Goal: Task Accomplishment & Management: Complete application form

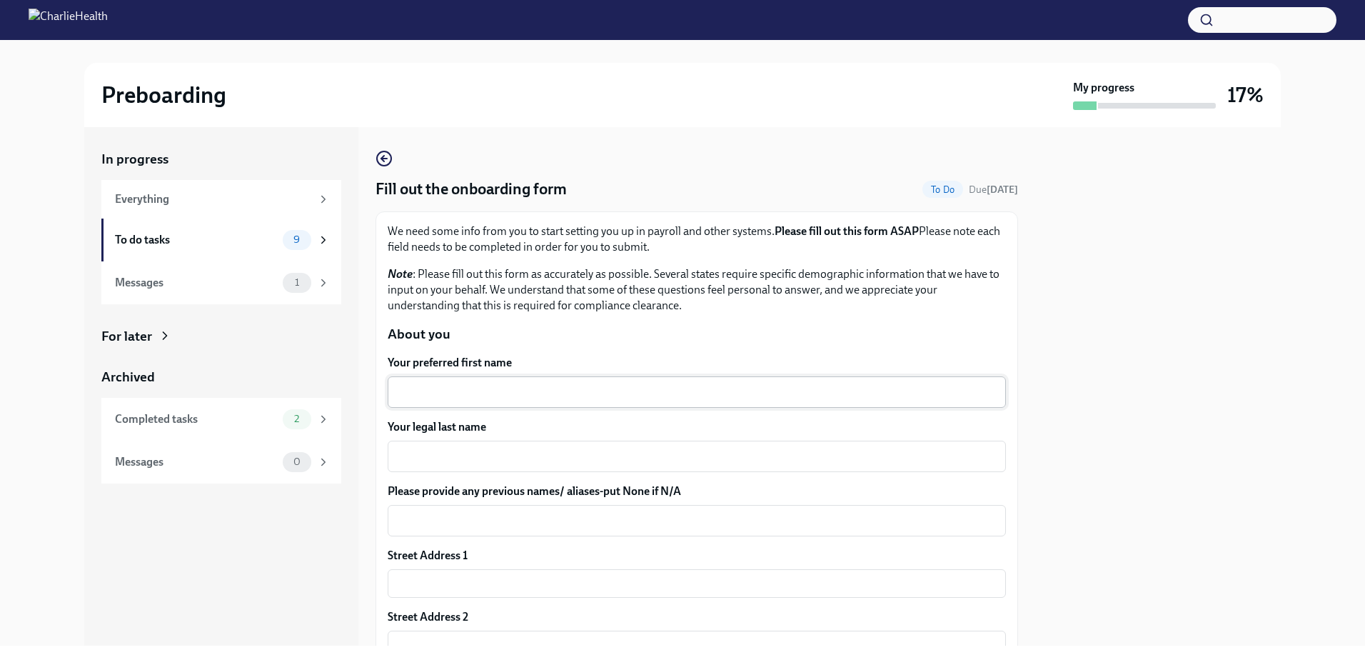
click at [537, 388] on textarea "Your preferred first name" at bounding box center [696, 391] width 601 height 17
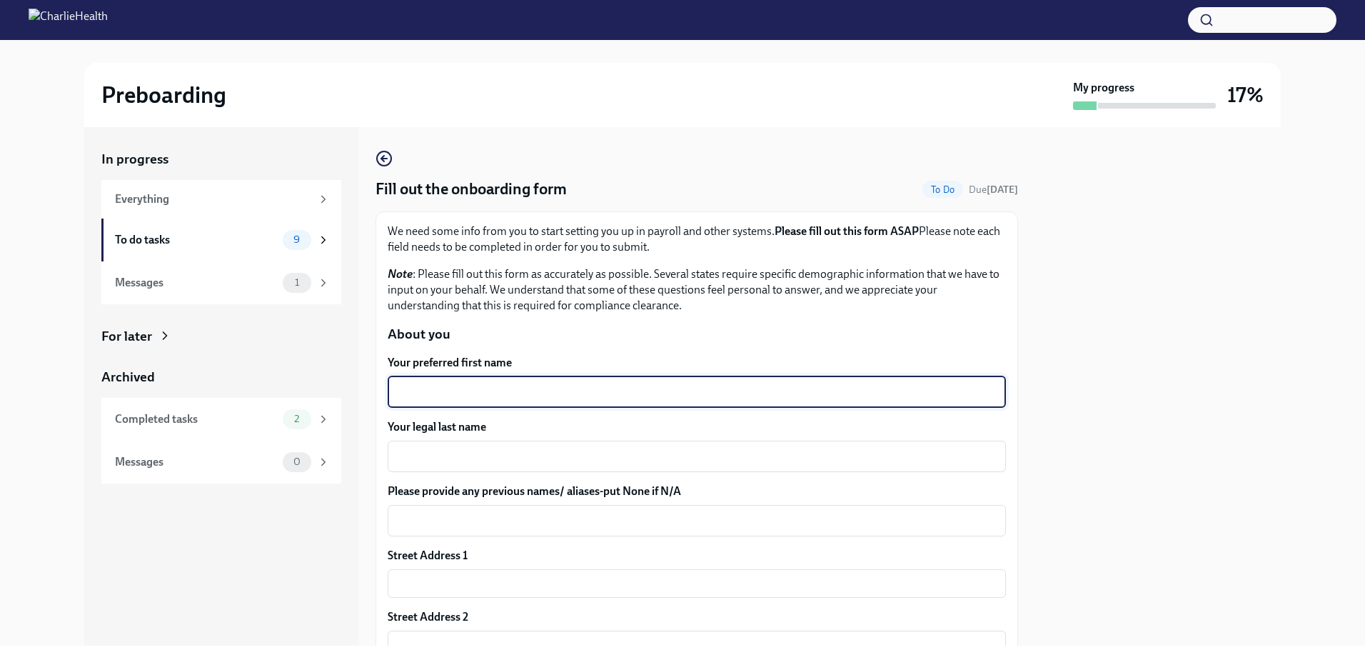
type textarea "A"
type textarea "Savon"
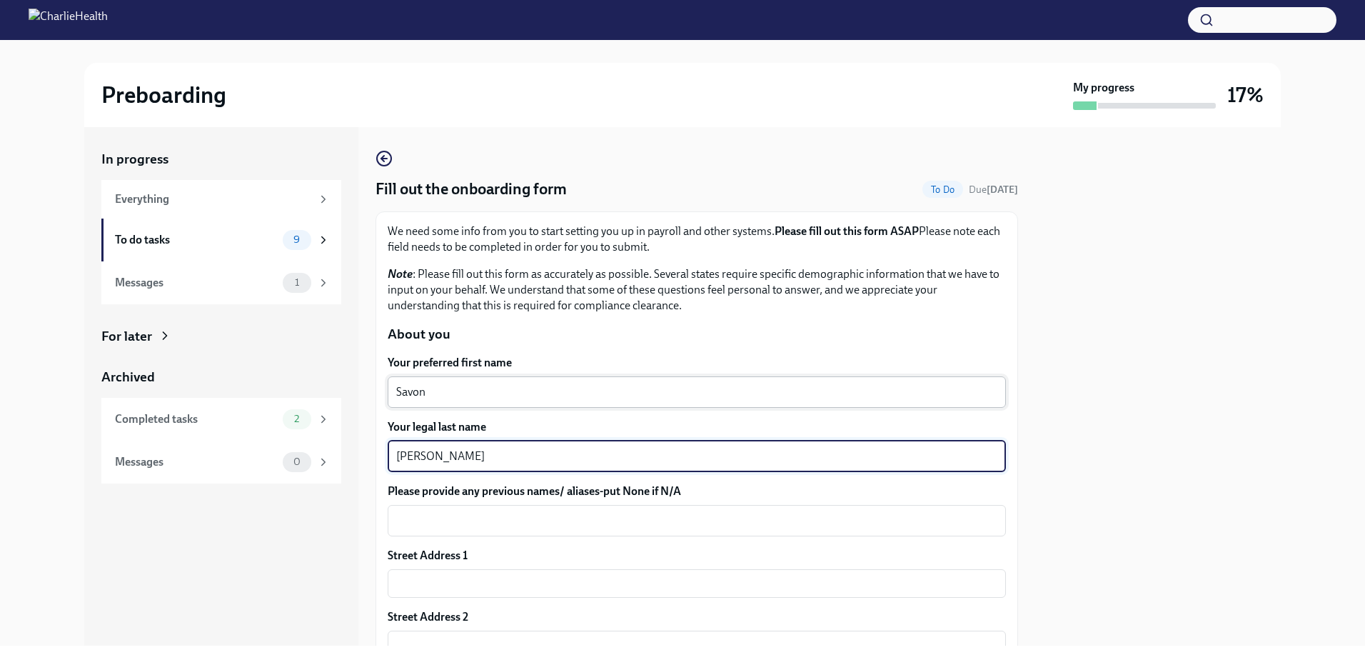
type textarea "[PERSON_NAME]"
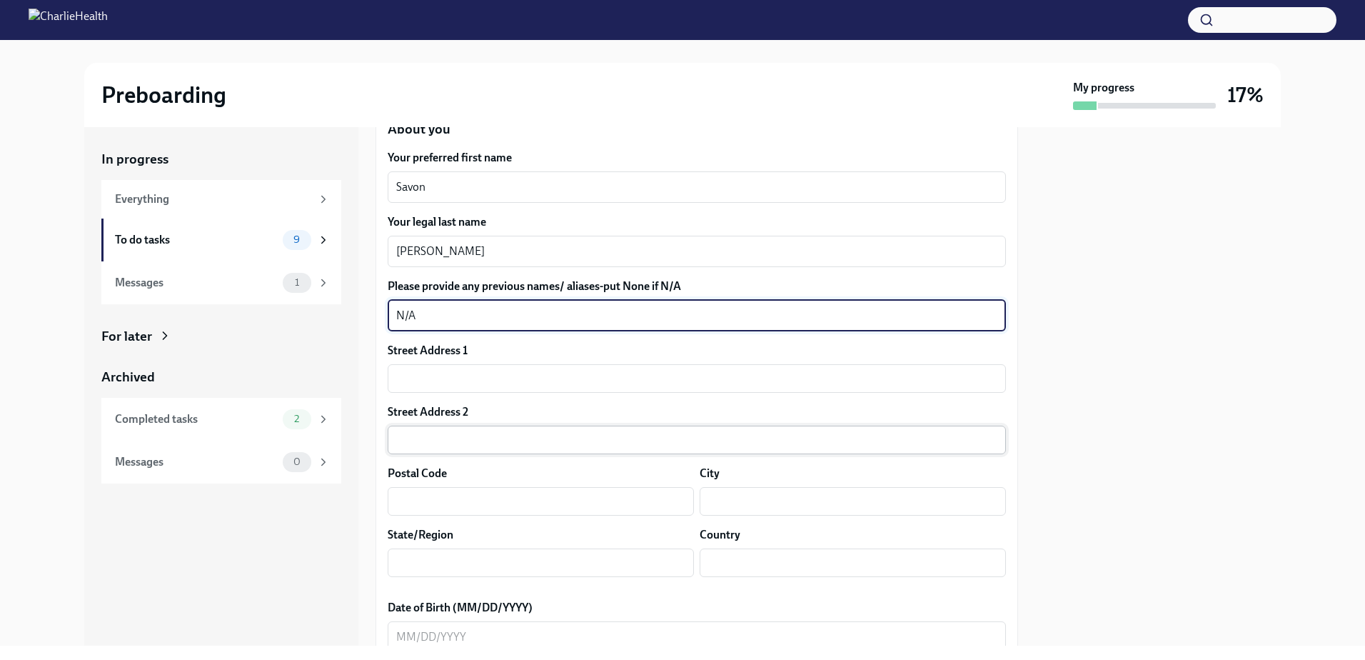
scroll to position [214, 0]
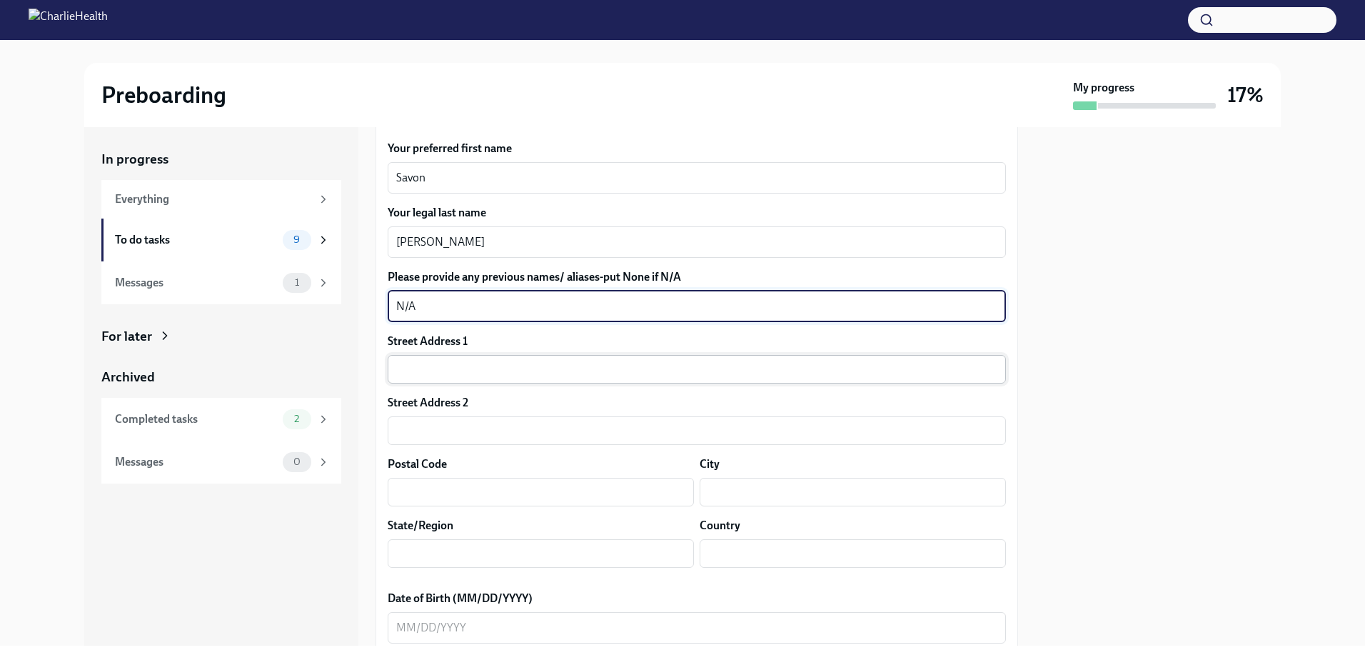
type textarea "N/A"
click at [412, 382] on div "Street Address 1 ​ Street Address 2 ​ Postal Code ​ City ​ State/Region ​ Count…" at bounding box center [697, 456] width 618 height 246
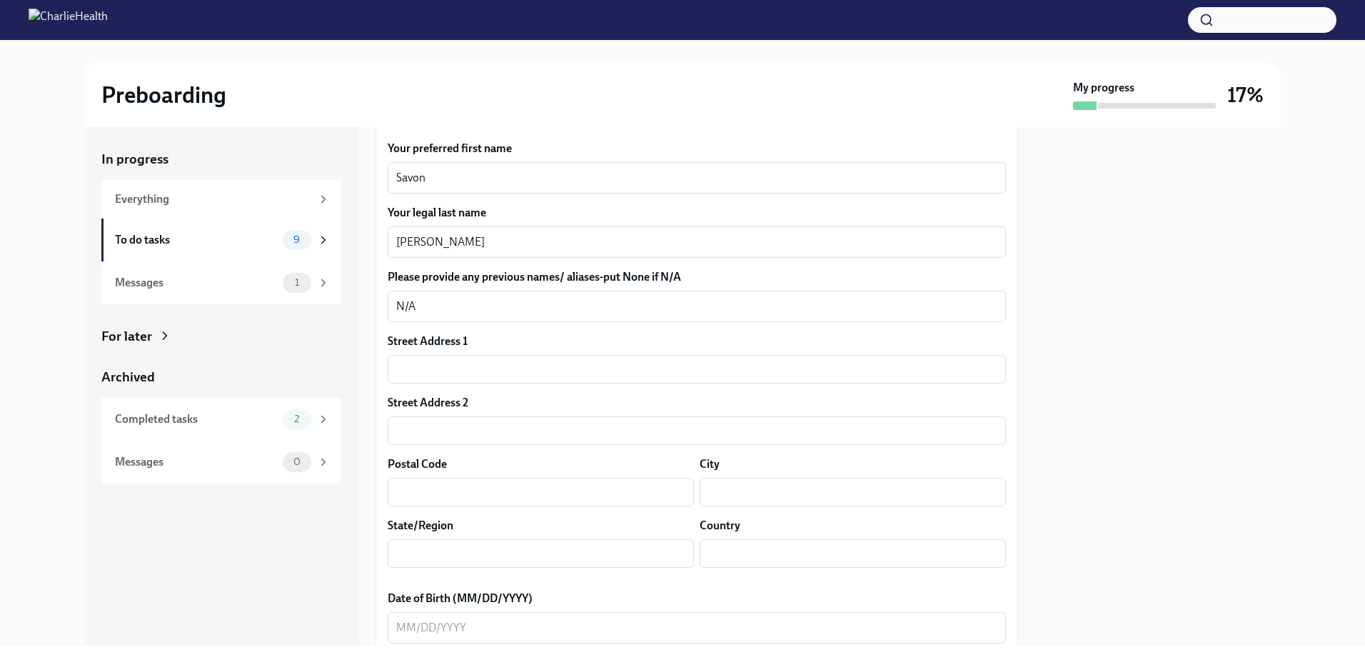
click at [365, 347] on div "In progress Everything To do tasks 9 Messages 1 For later Archived Completed ta…" at bounding box center [682, 386] width 1196 height 518
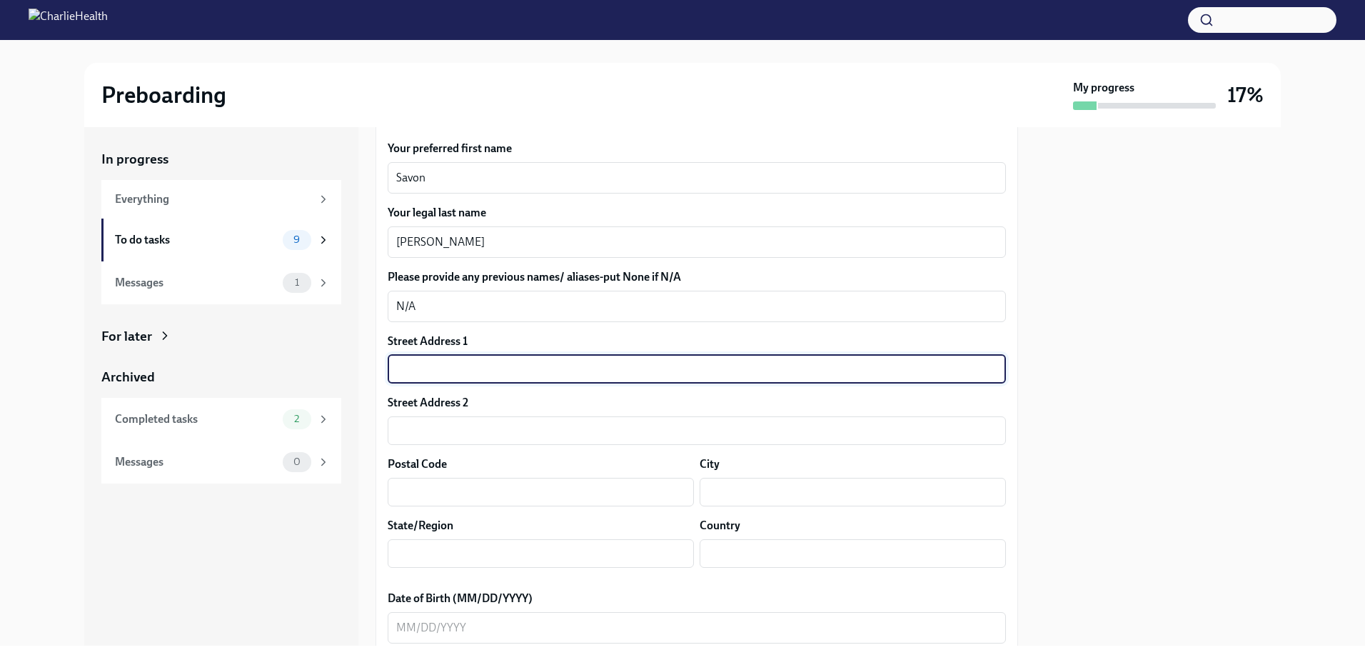
click at [432, 363] on input "text" at bounding box center [697, 369] width 618 height 29
type input "630 Troy Street"
type input "27703"
type input "Durham nc"
type input "NC"
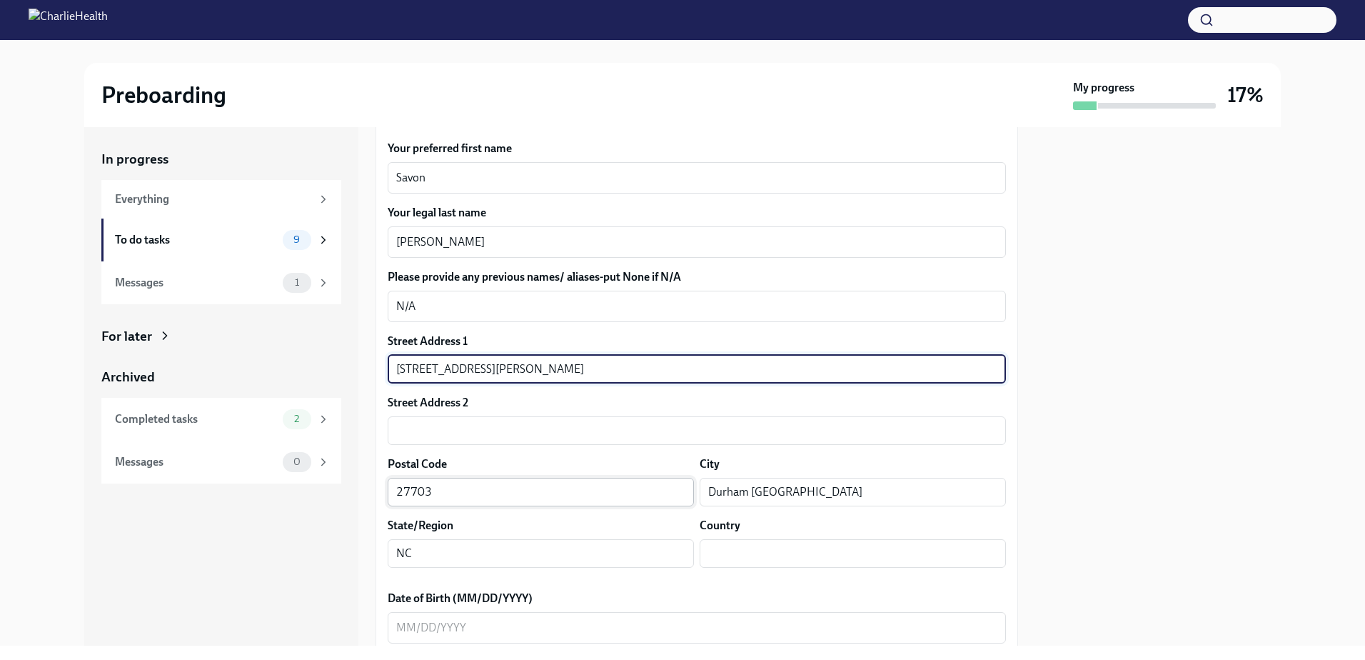
type input "US"
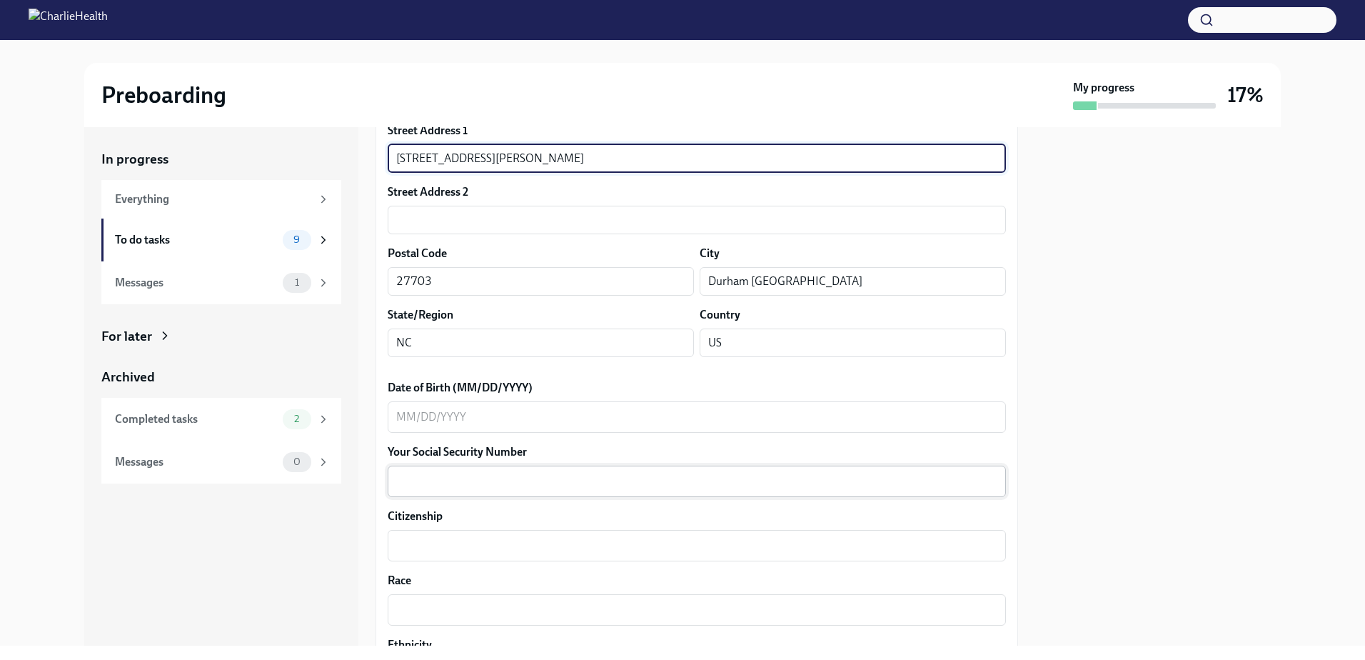
scroll to position [428, 0]
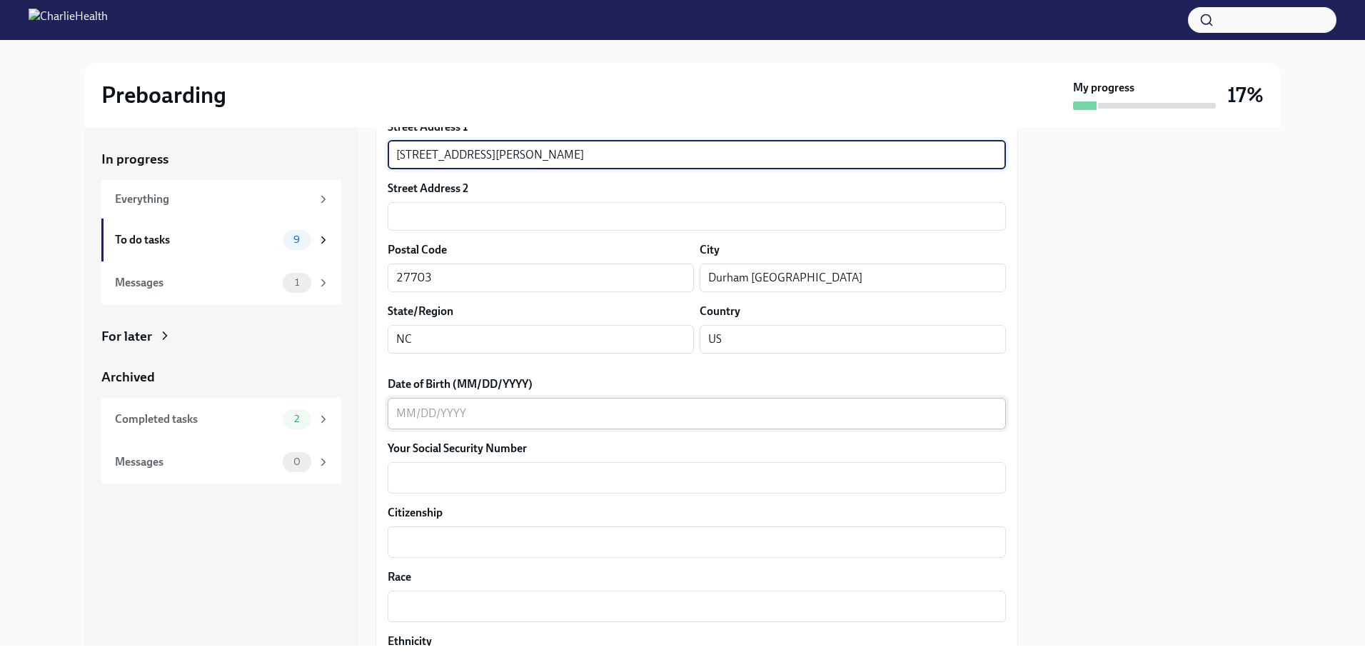
click at [446, 388] on textarea "Date of Birth (MM/DD/YYYY)" at bounding box center [696, 413] width 601 height 17
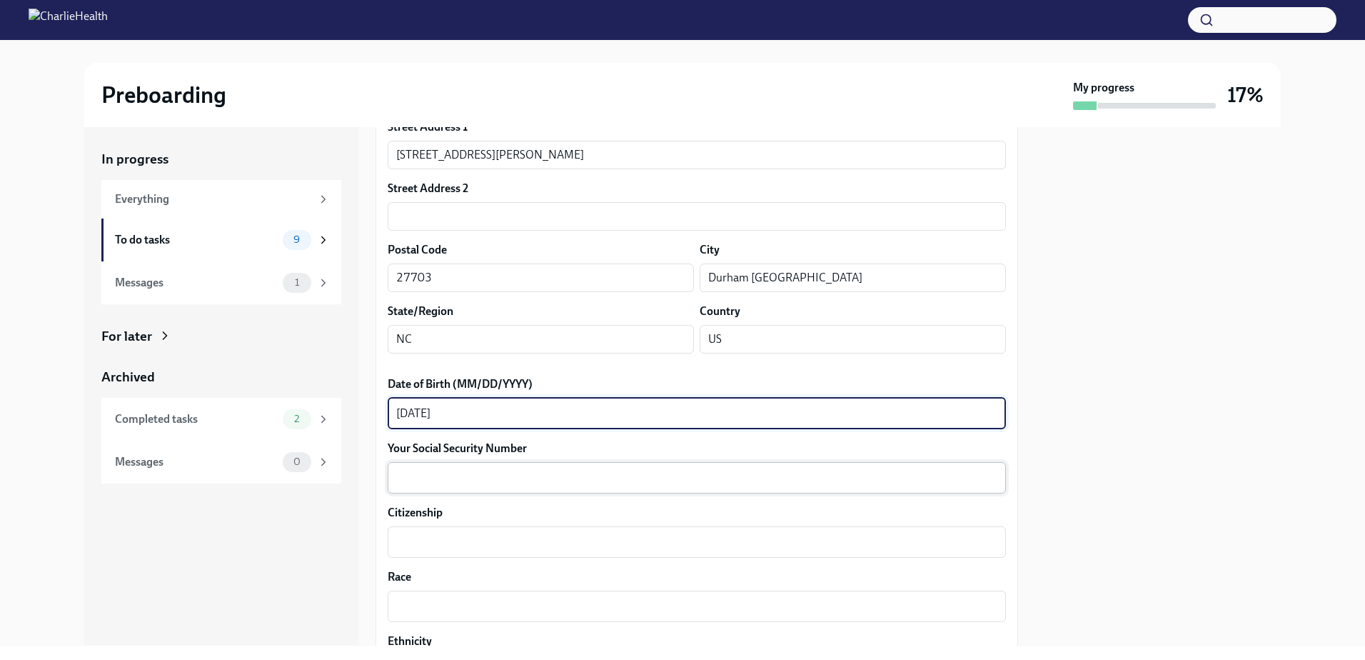
type textarea "12/19/1988"
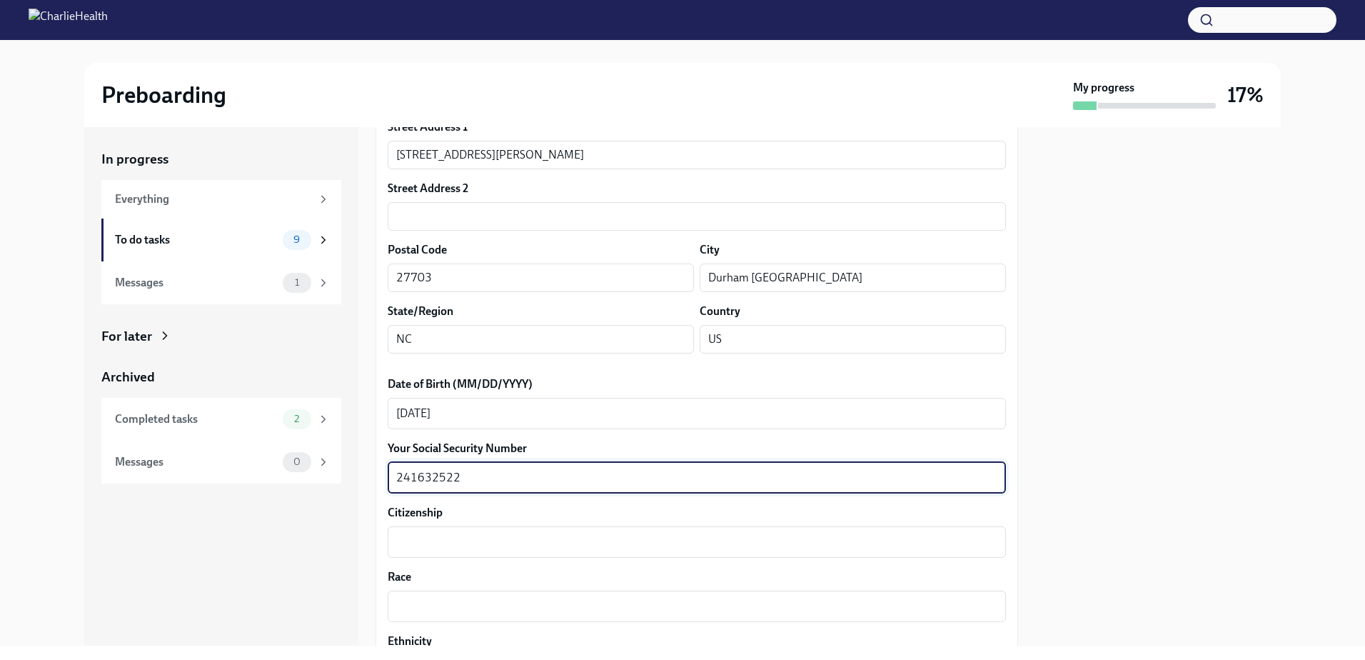
type textarea "241632522"
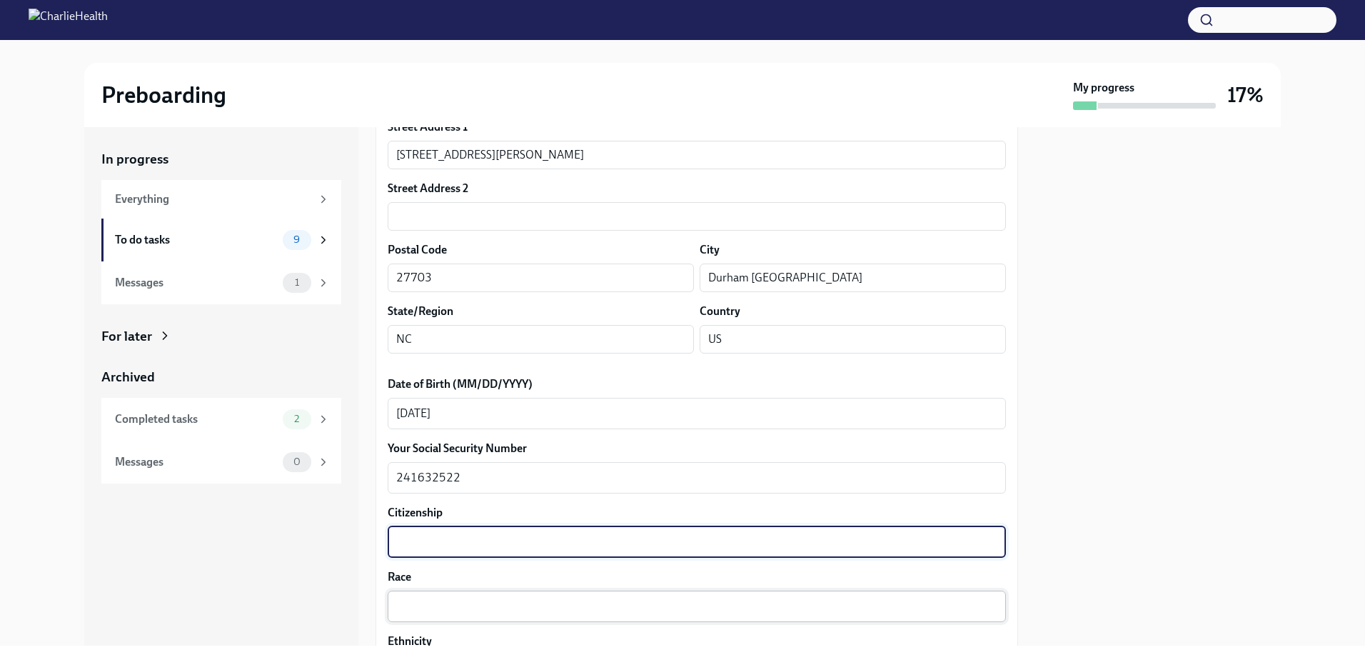
click at [480, 388] on textarea "Race" at bounding box center [696, 605] width 601 height 17
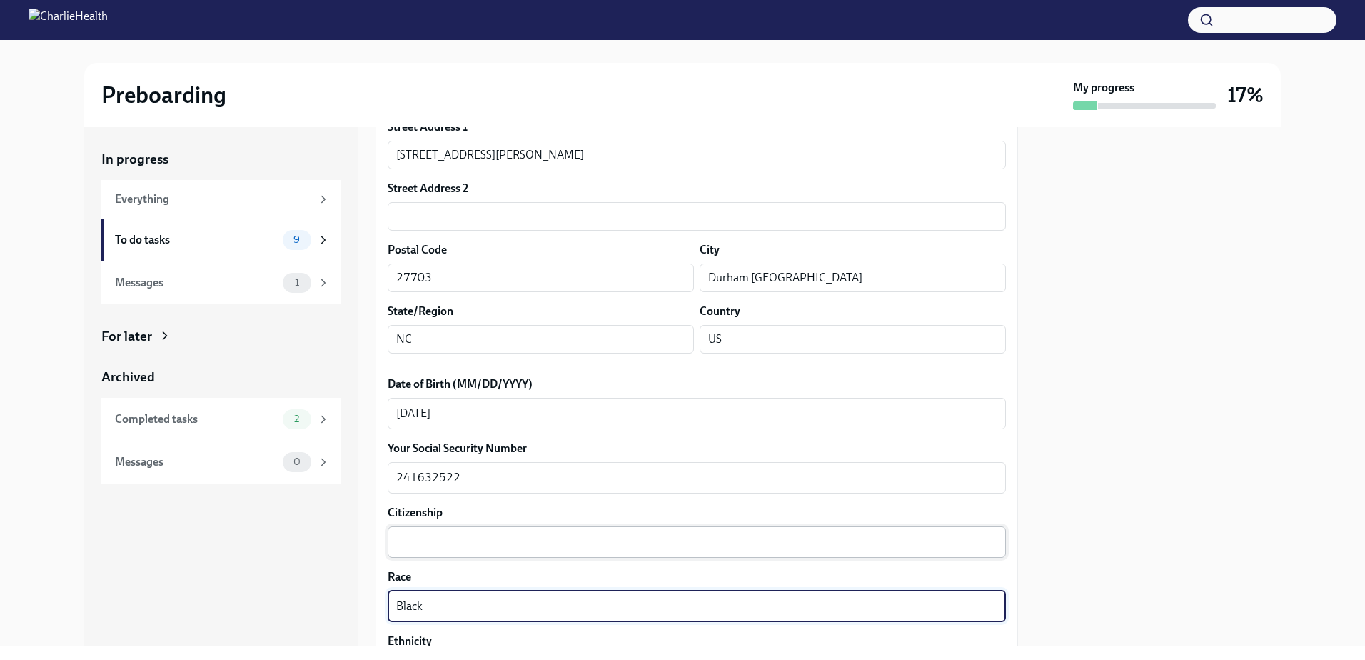
type textarea "Black"
click at [391, 388] on div "x ​" at bounding box center [697, 541] width 618 height 31
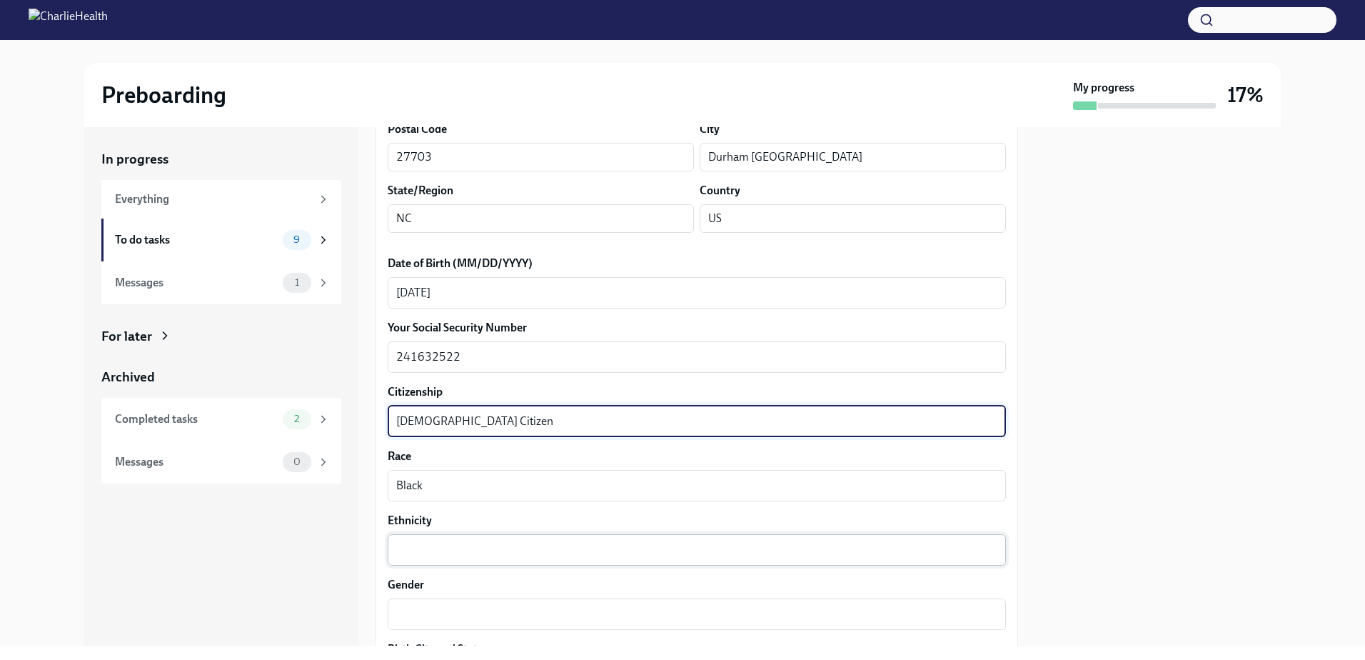
scroll to position [571, 0]
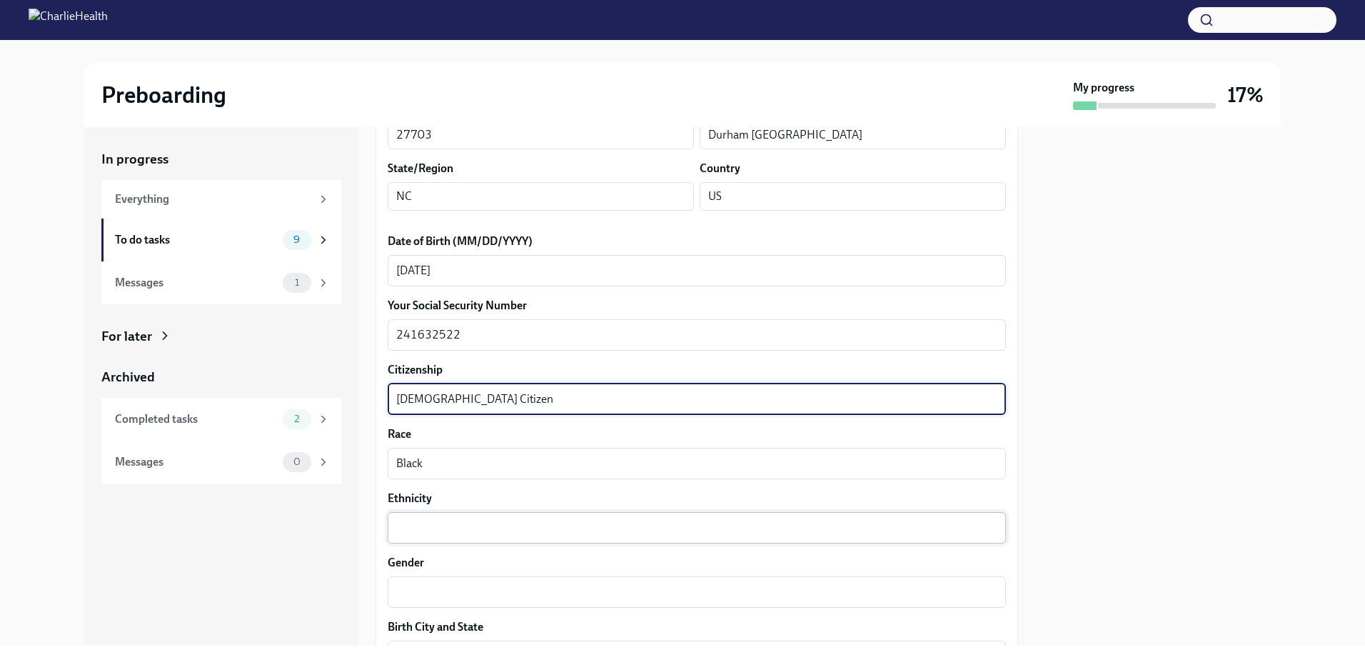
type textarea "US Citizen"
click at [450, 388] on textarea "Ethnicity" at bounding box center [696, 527] width 601 height 17
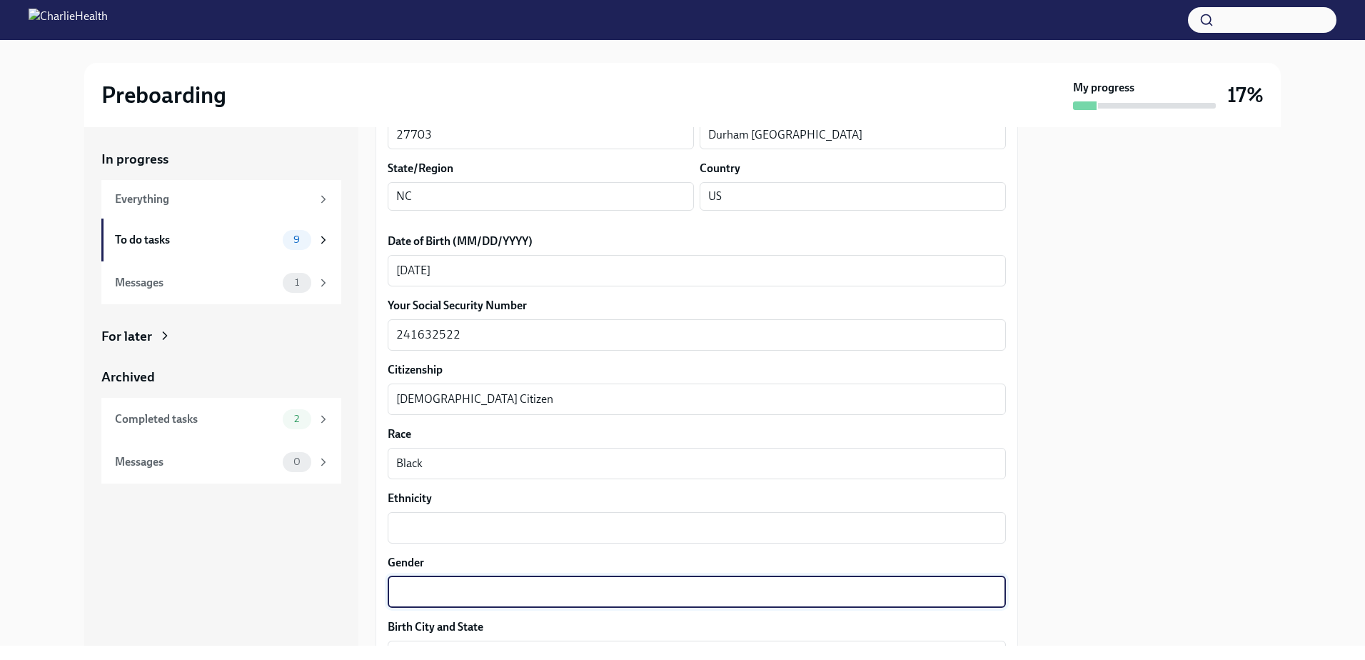
click at [450, 388] on textarea "Gender" at bounding box center [696, 591] width 601 height 17
type textarea "D"
type textarea "Female"
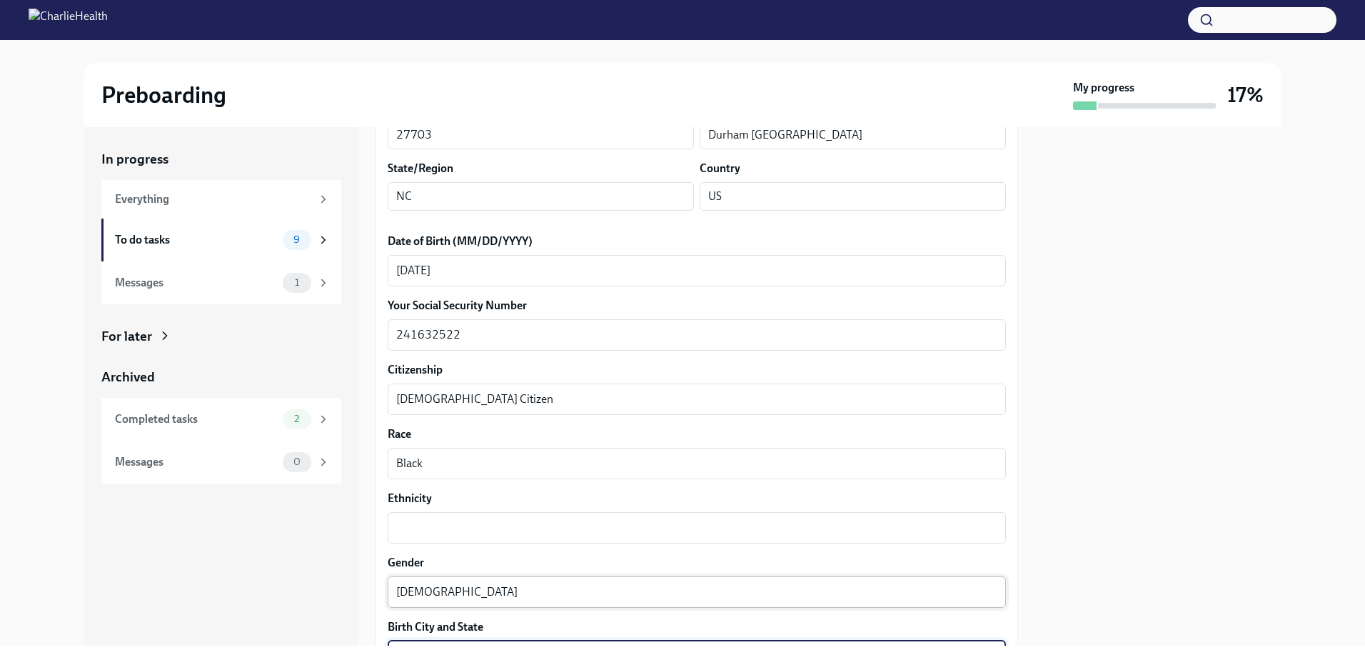
scroll to position [841, 0]
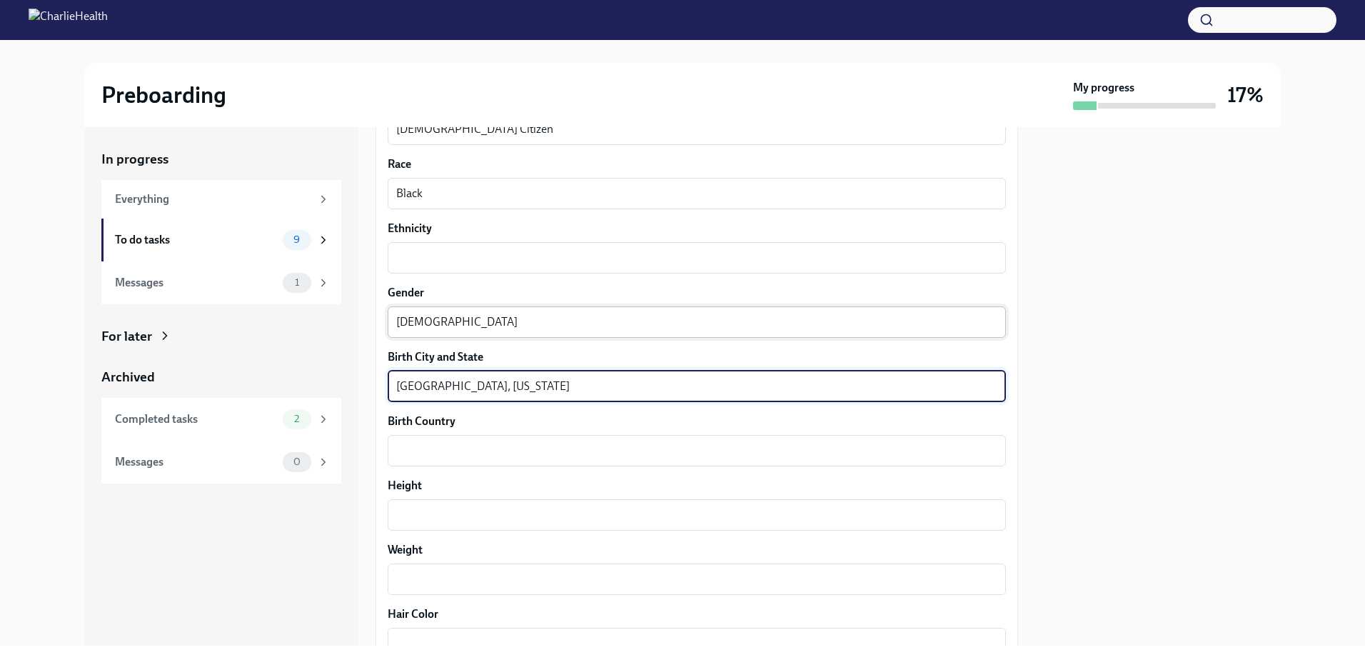
type textarea "Durham, North Carolina"
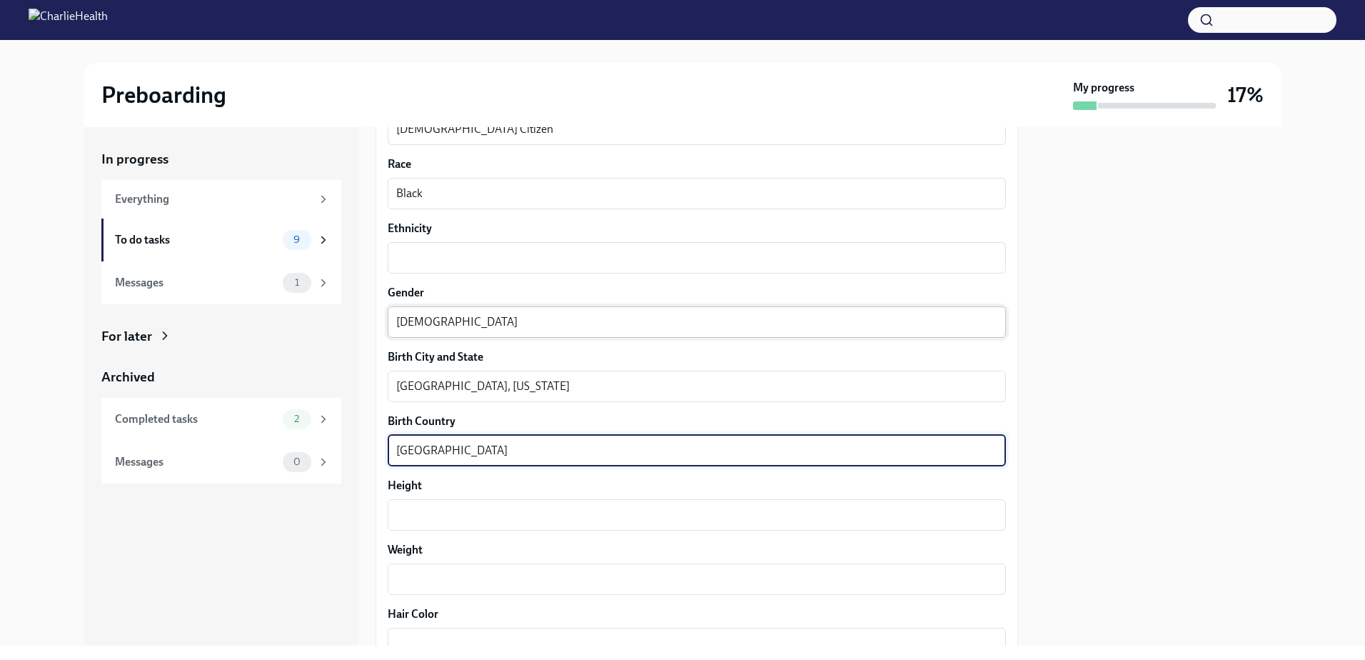
type textarea "United States of America"
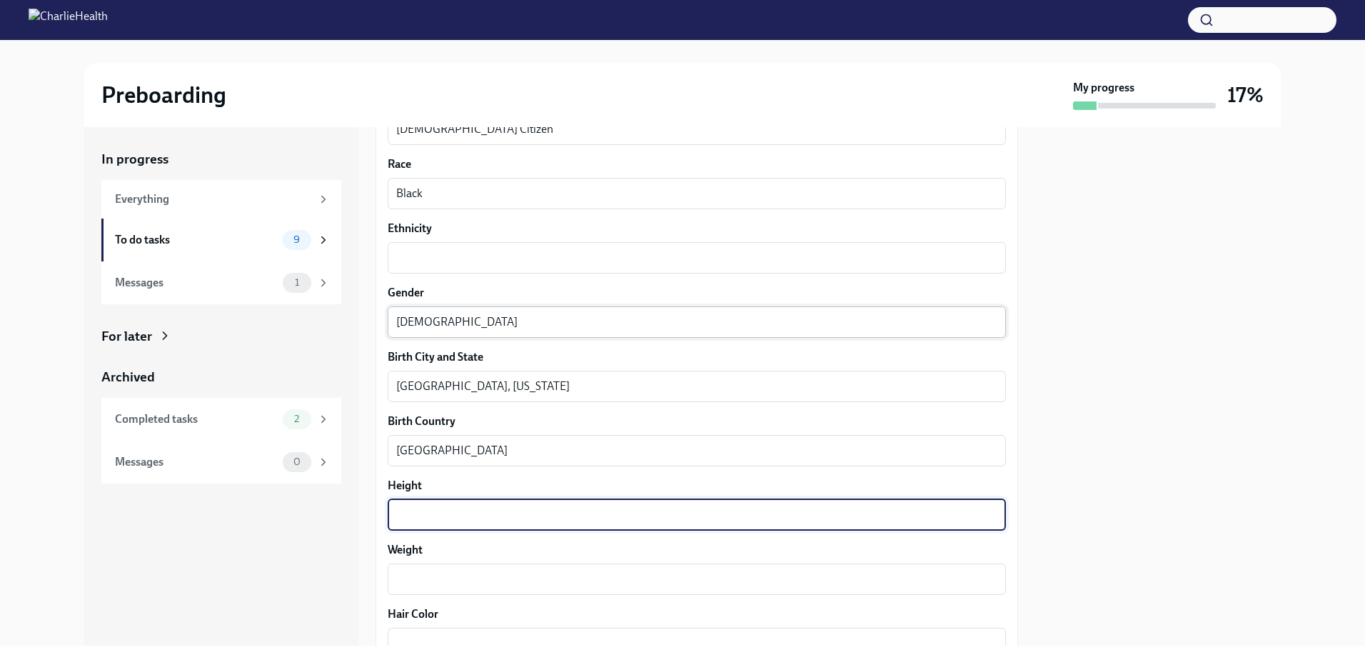
type textarea "6"
type textarea "5"
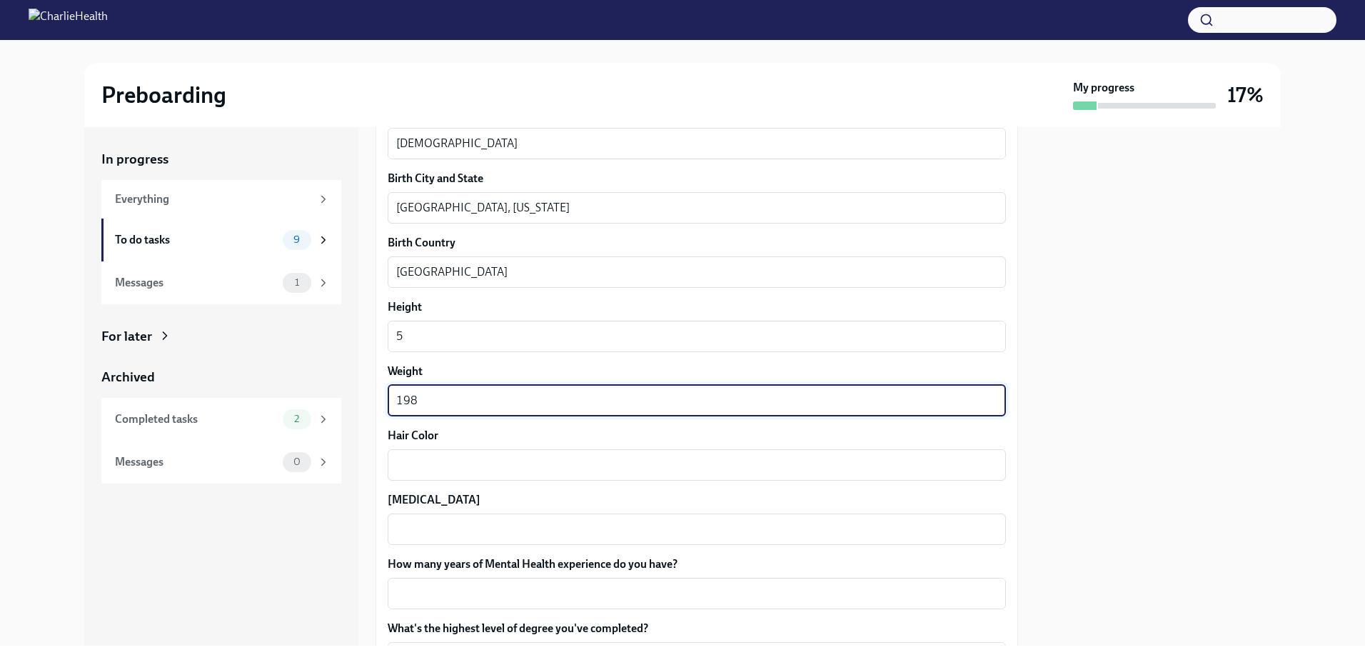
scroll to position [1055, 0]
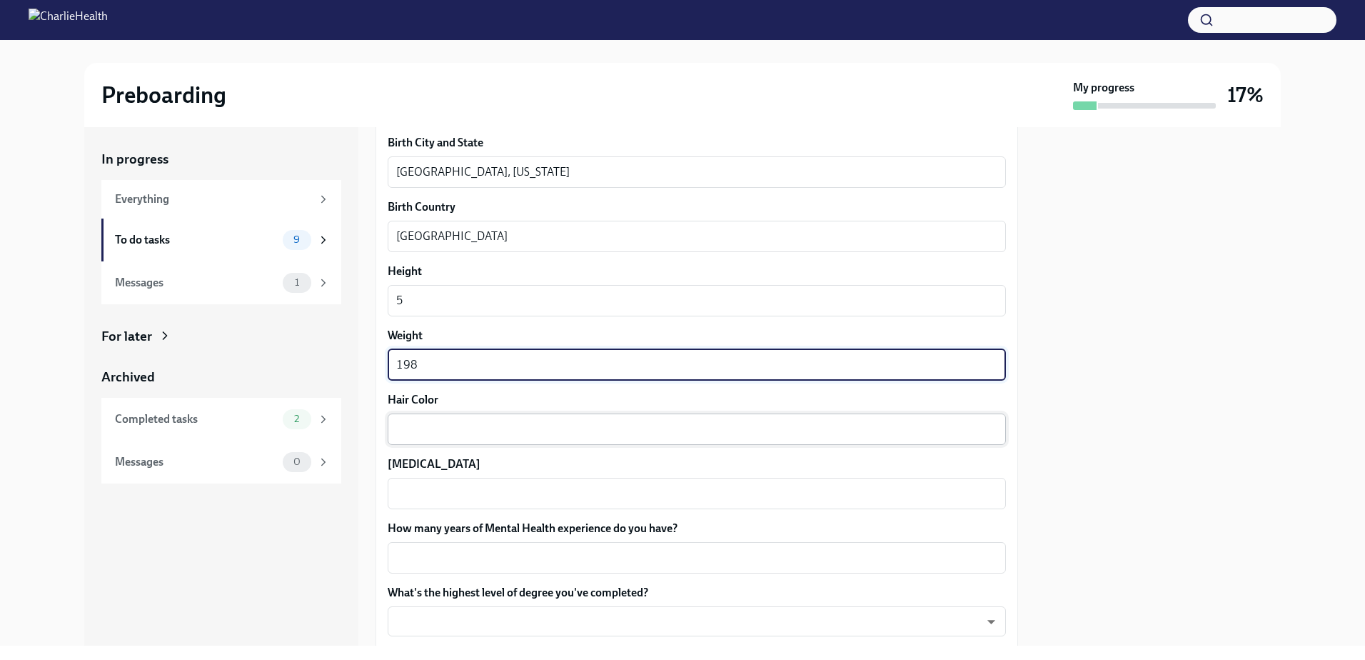
type textarea "198"
click at [478, 388] on textarea "Hair Color" at bounding box center [696, 428] width 601 height 17
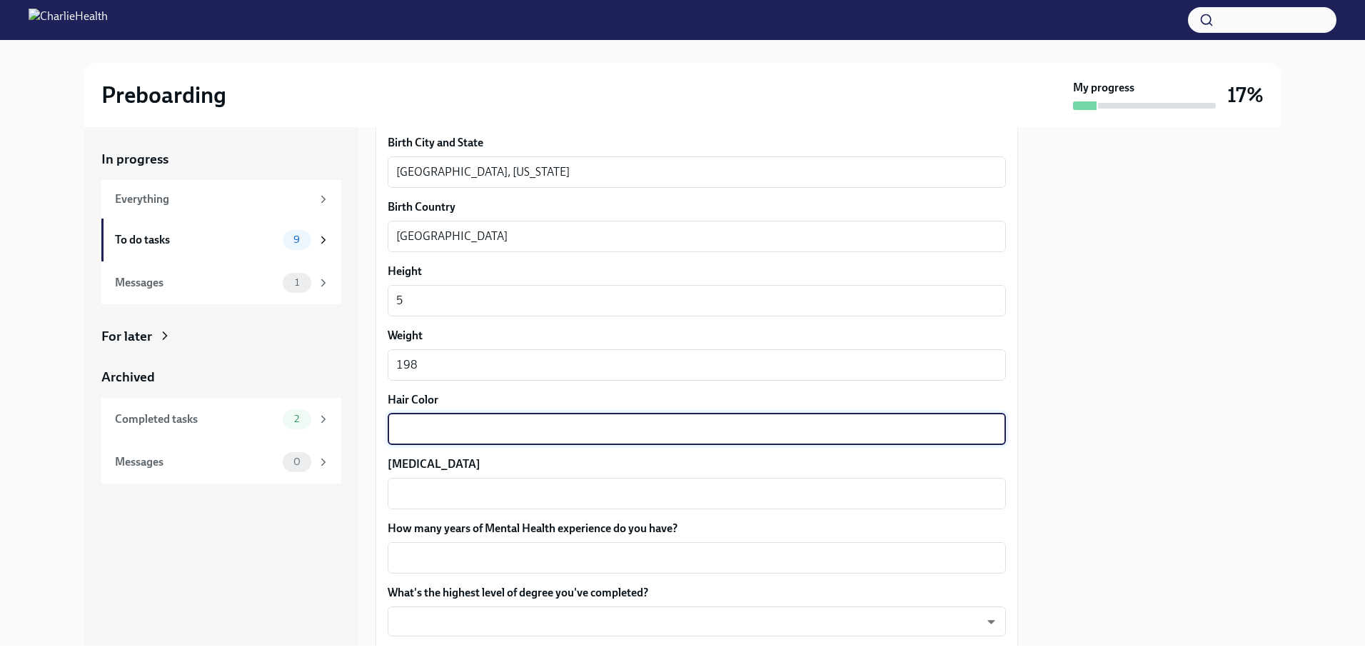
type textarea "V"
type textarea "Black"
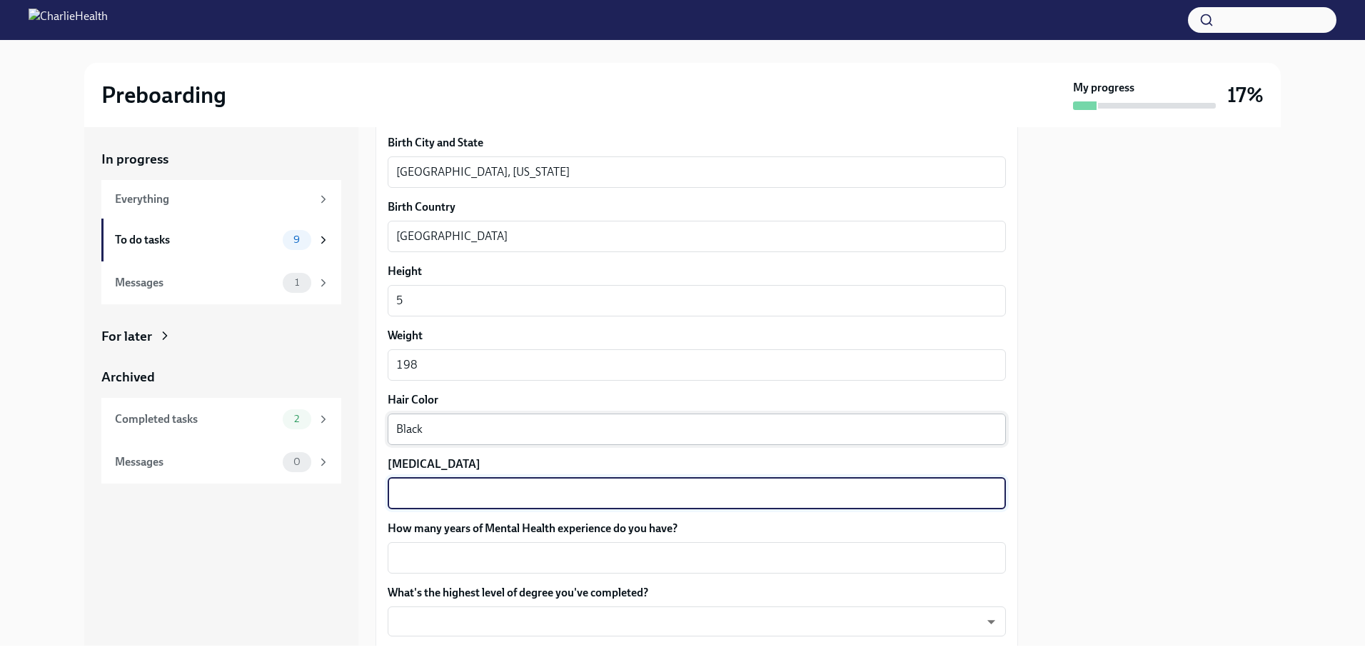
type textarea "b"
type textarea "Black"
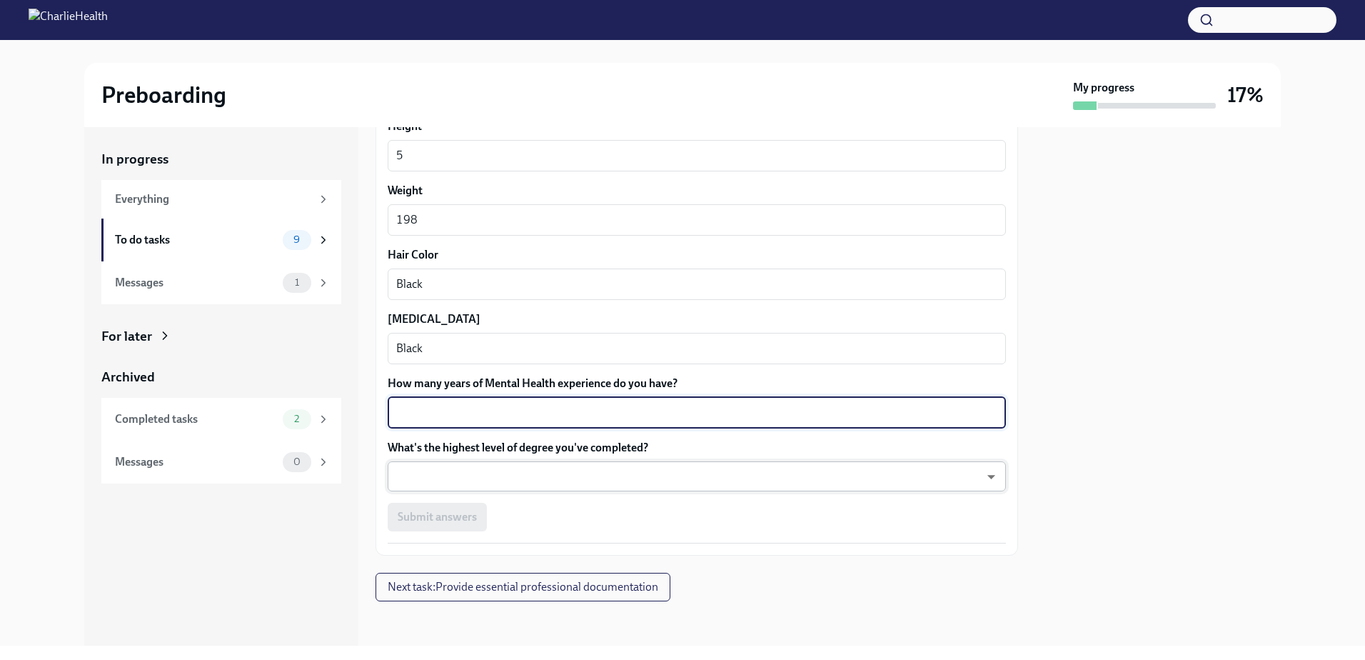
scroll to position [1201, 0]
type textarea "2"
type textarea "3"
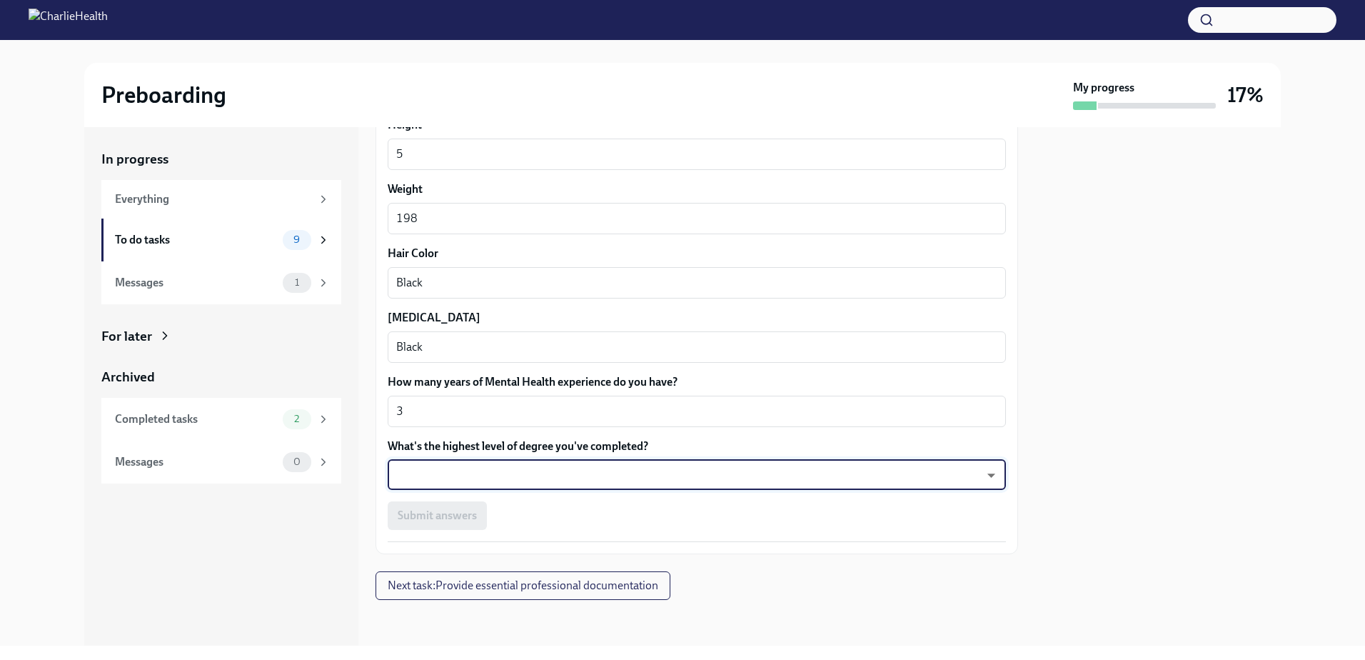
click at [496, 388] on body "Preboarding My progress 17% In progress Everything To do tasks 9 Messages 1 For…" at bounding box center [682, 330] width 1365 height 660
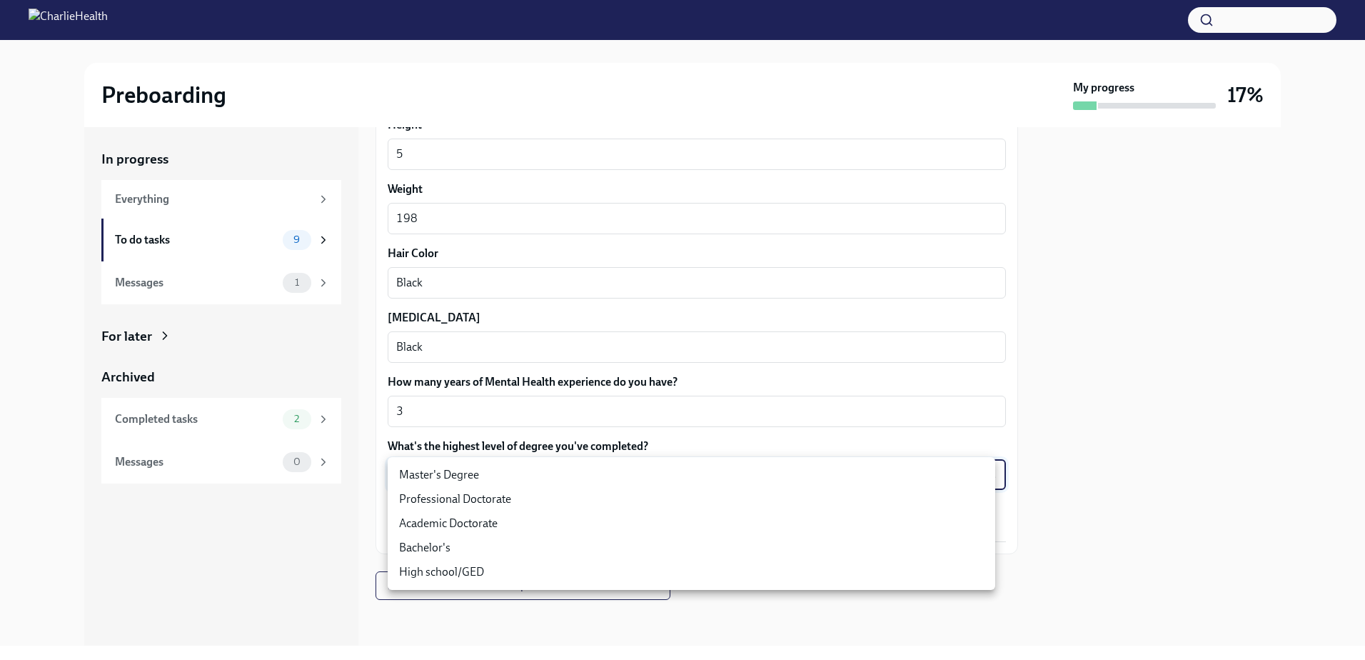
drag, startPoint x: 435, startPoint y: 564, endPoint x: 426, endPoint y: 565, distance: 8.7
click at [435, 388] on li "High school/GED" at bounding box center [691, 572] width 607 height 24
type input "30XAMbLYA"
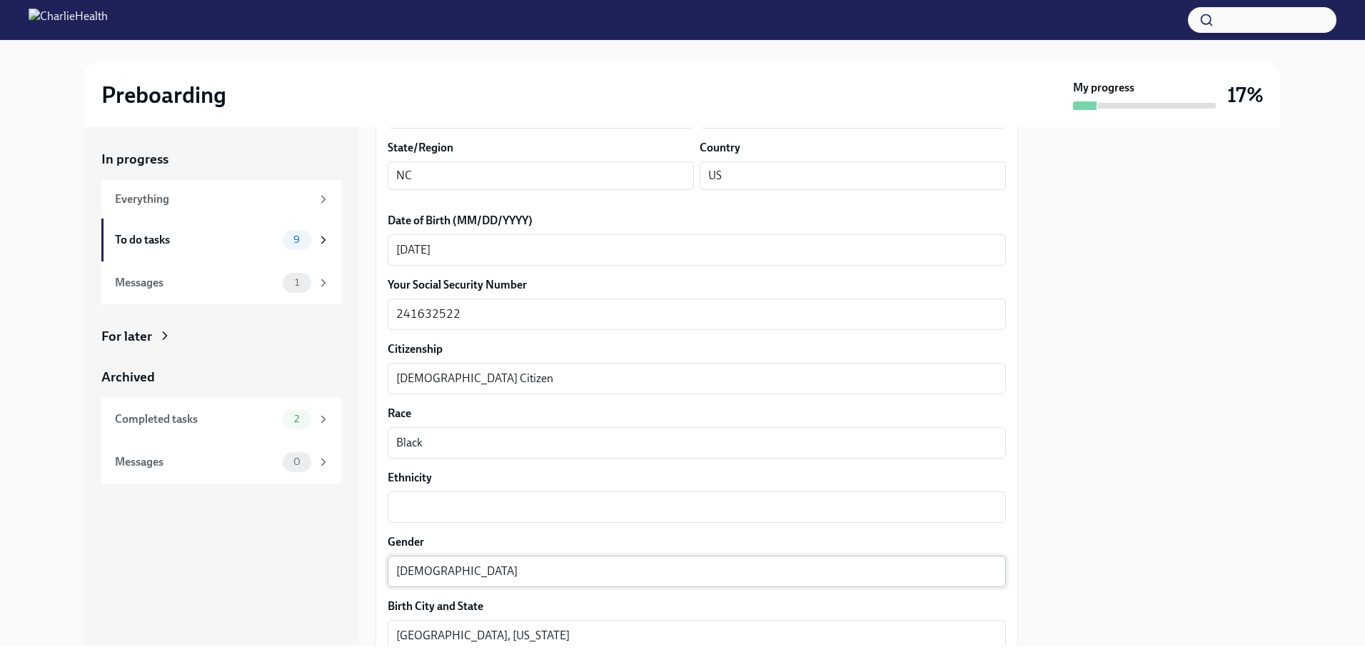
scroll to position [559, 0]
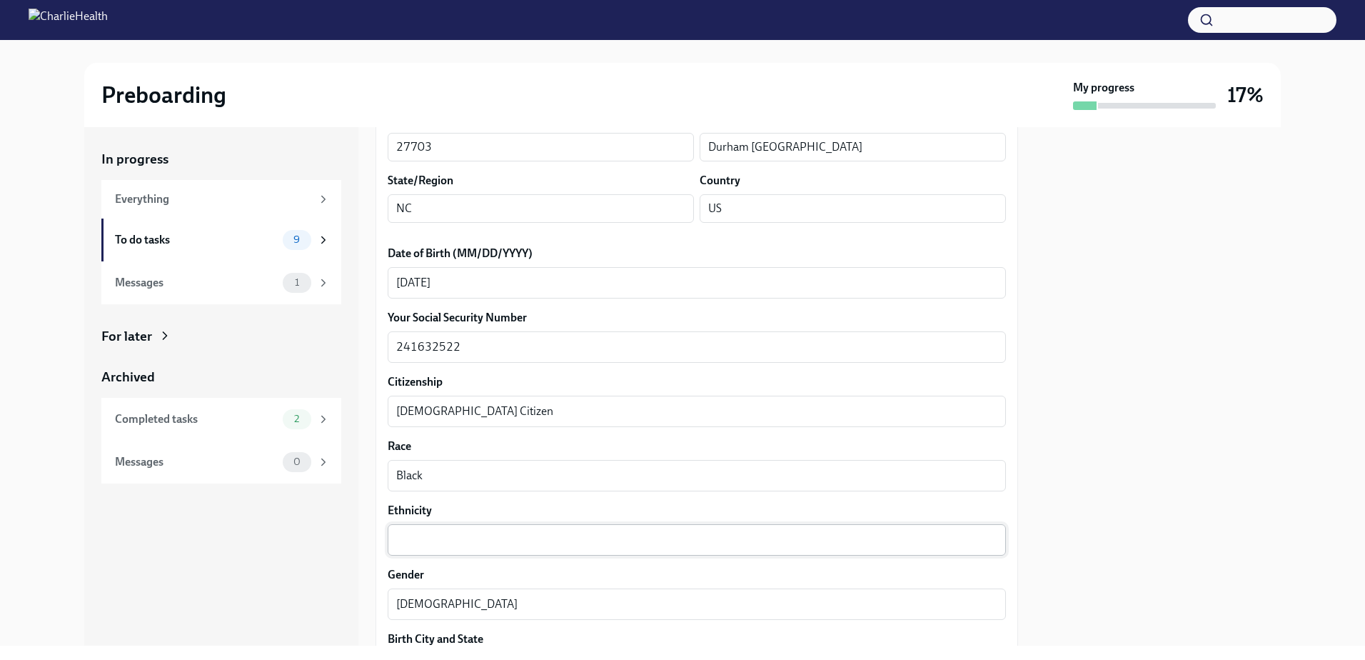
click at [498, 388] on textarea "Ethnicity" at bounding box center [696, 539] width 601 height 17
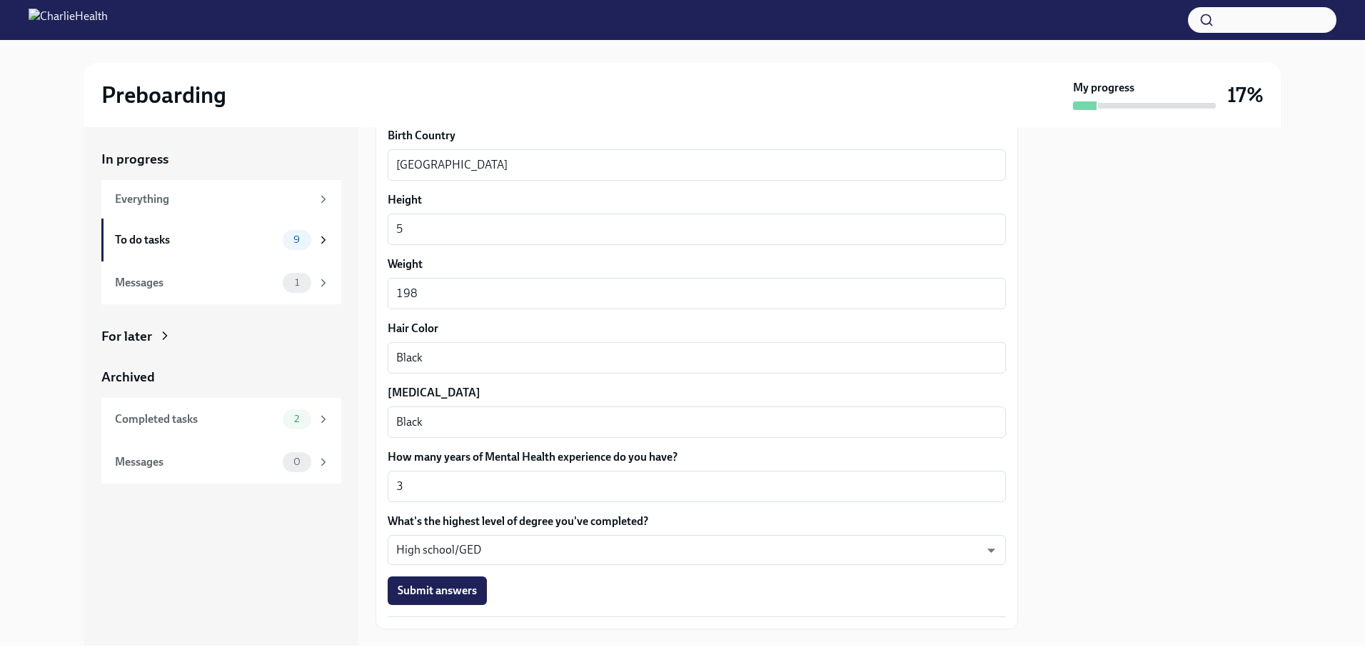
scroll to position [1201, 0]
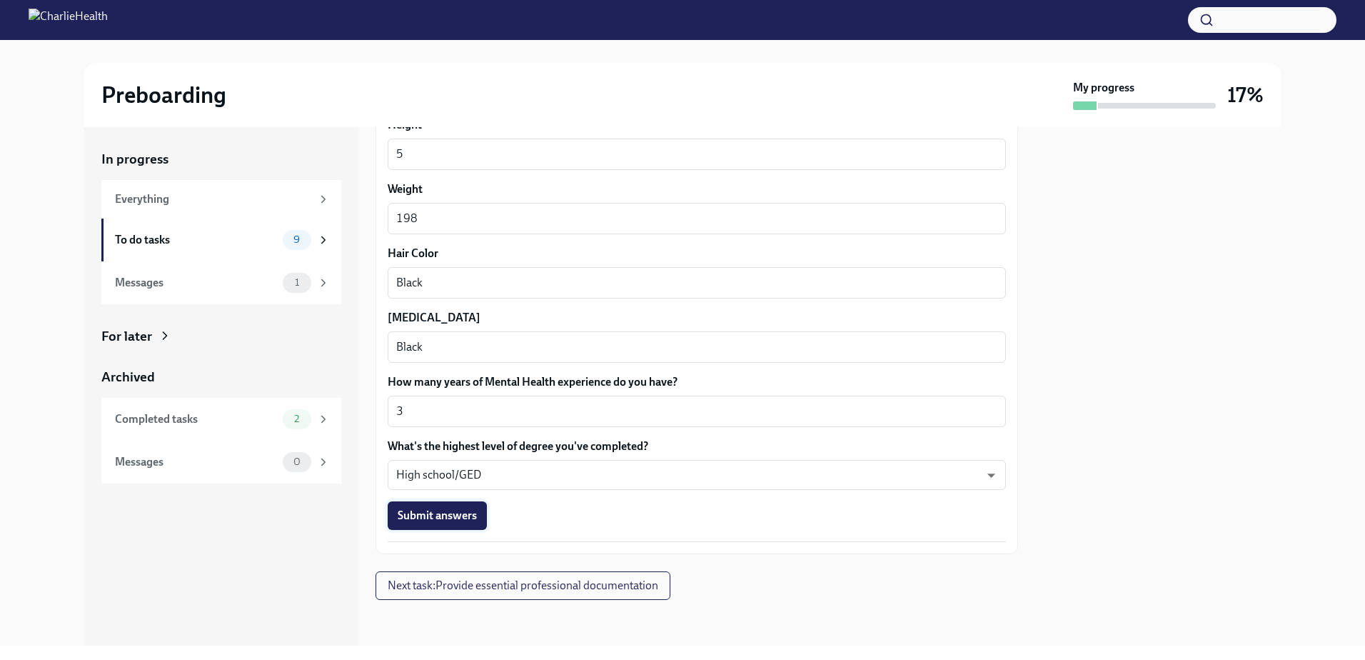
type textarea "African American"
click at [422, 388] on span "Submit answers" at bounding box center [437, 515] width 79 height 14
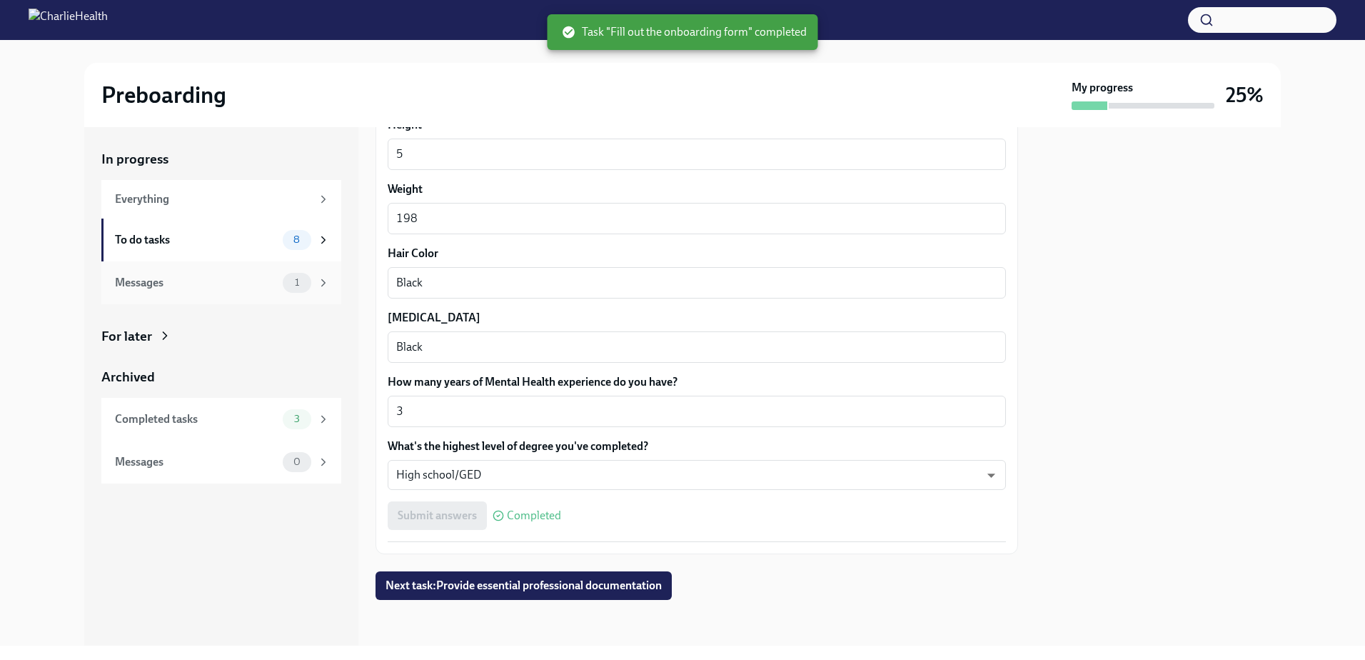
click at [316, 288] on div "1" at bounding box center [306, 283] width 47 height 20
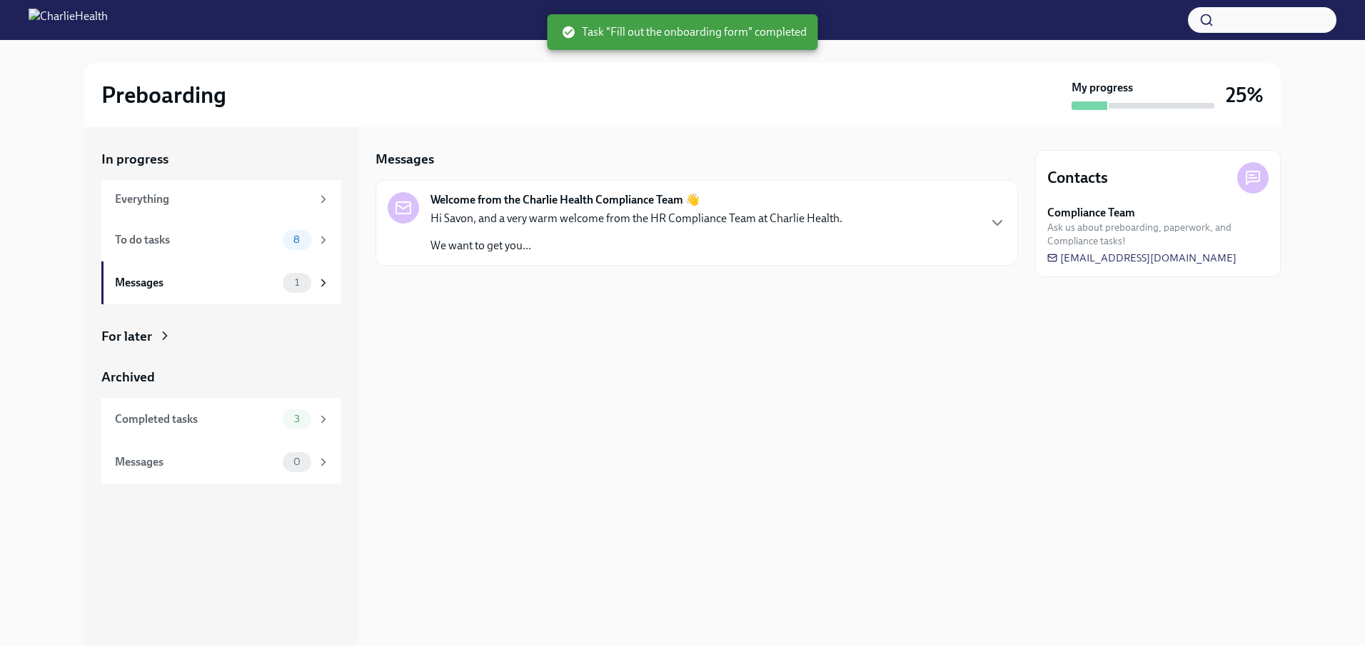
click at [556, 198] on strong "Welcome from the Charlie Health Compliance Team 👋" at bounding box center [564, 200] width 269 height 16
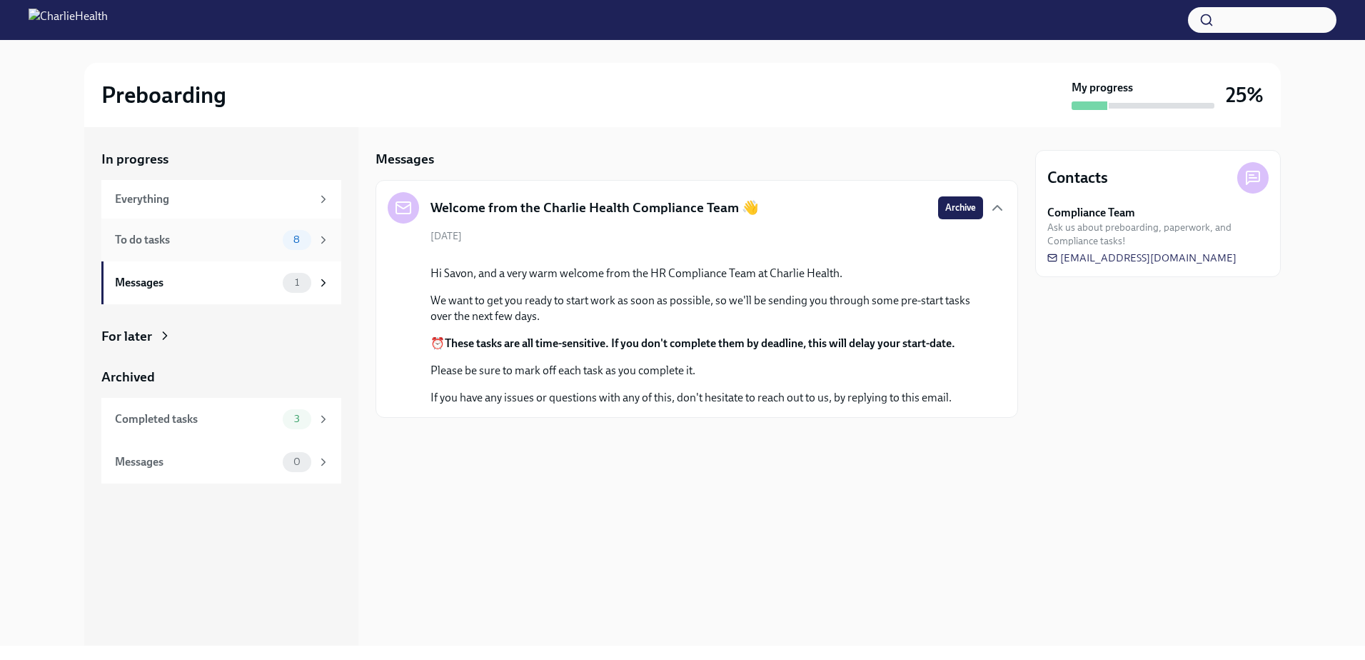
click at [291, 245] on span "8" at bounding box center [297, 239] width 24 height 11
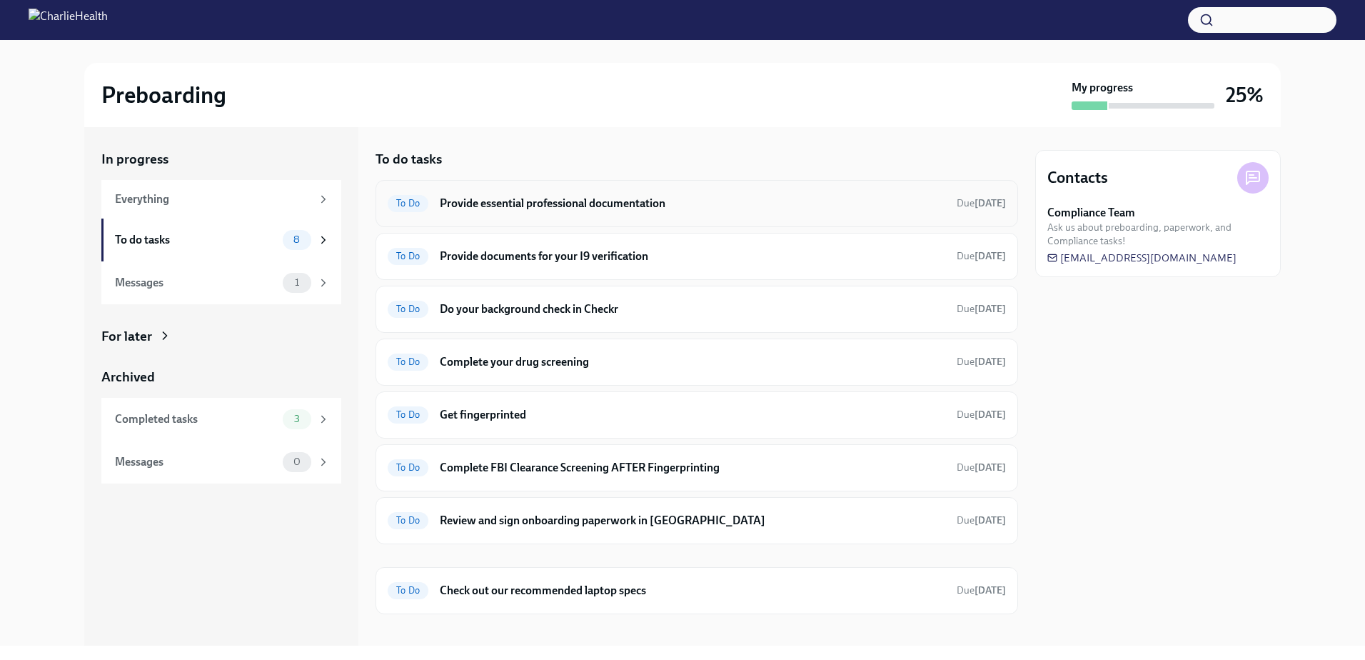
click at [492, 206] on h6 "Provide essential professional documentation" at bounding box center [692, 204] width 505 height 16
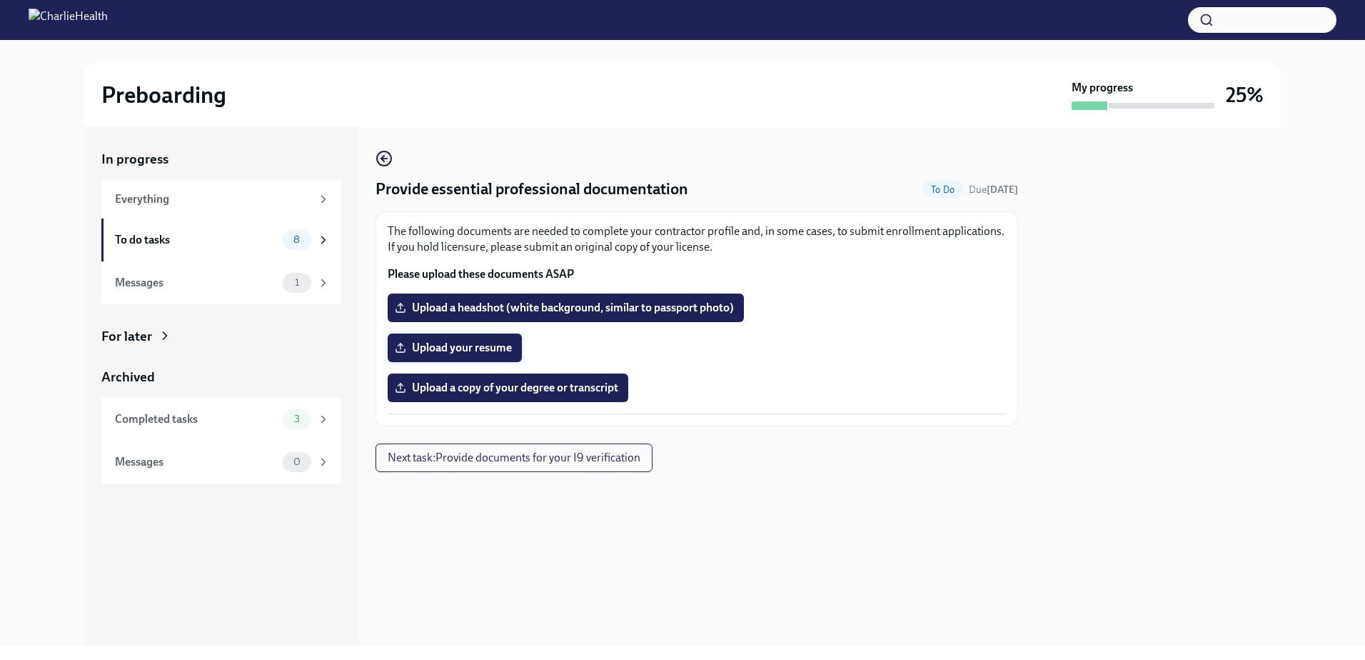
click at [483, 348] on span "Upload your resume" at bounding box center [455, 347] width 114 height 14
click at [0, 0] on input "Upload your resume" at bounding box center [0, 0] width 0 height 0
click at [191, 235] on div "To do tasks" at bounding box center [196, 240] width 162 height 16
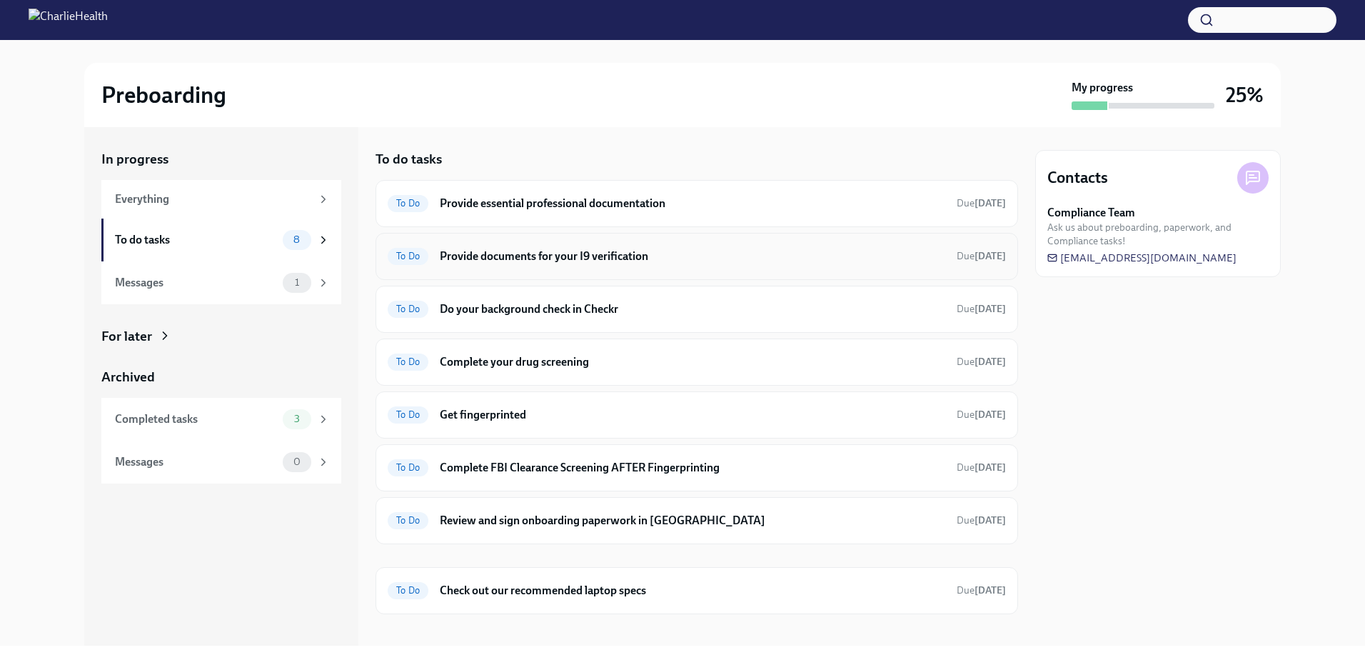
click at [504, 263] on h6 "Provide documents for your I9 verification" at bounding box center [692, 256] width 505 height 16
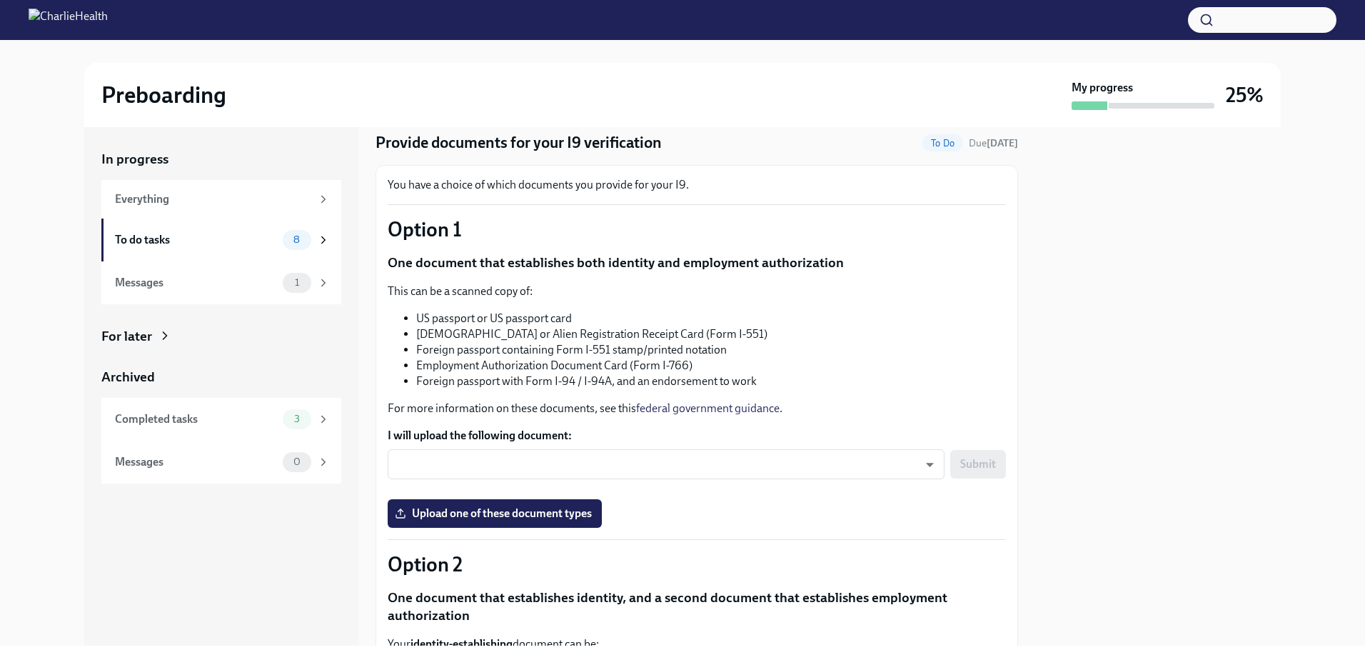
scroll to position [71, 0]
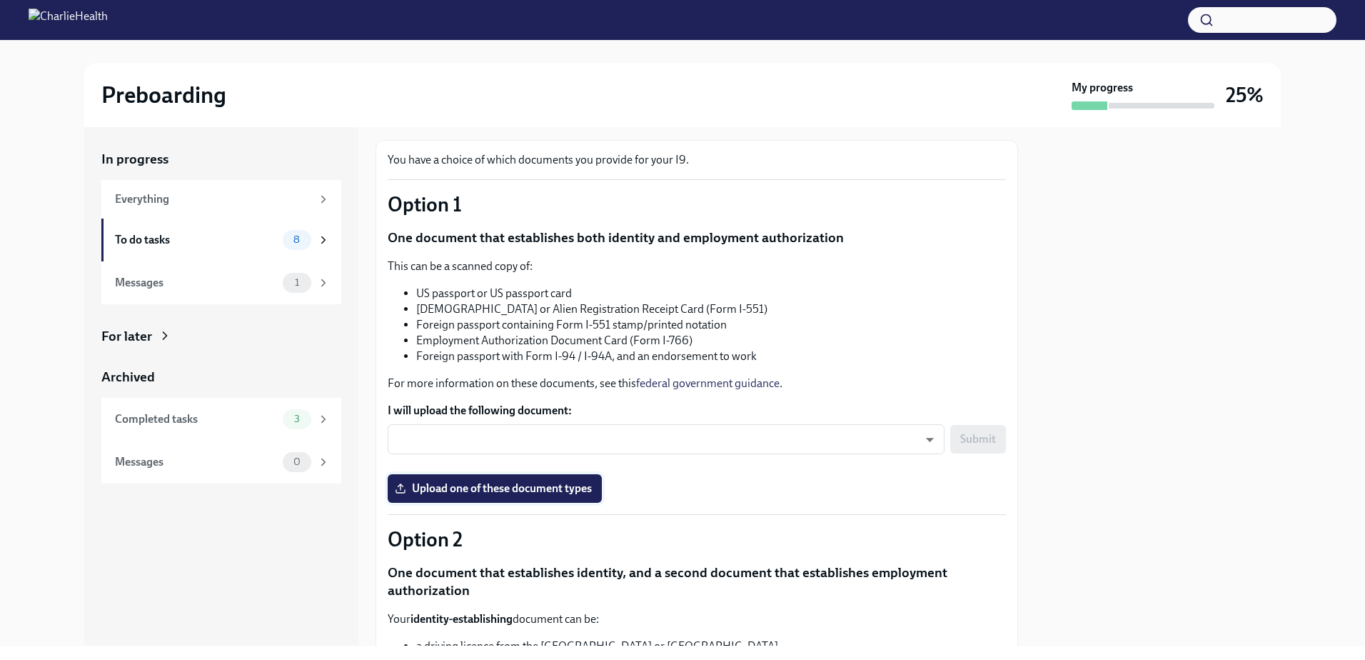
click at [492, 388] on span "Upload one of these document types" at bounding box center [495, 488] width 194 height 14
click at [0, 0] on input "Upload one of these document types" at bounding box center [0, 0] width 0 height 0
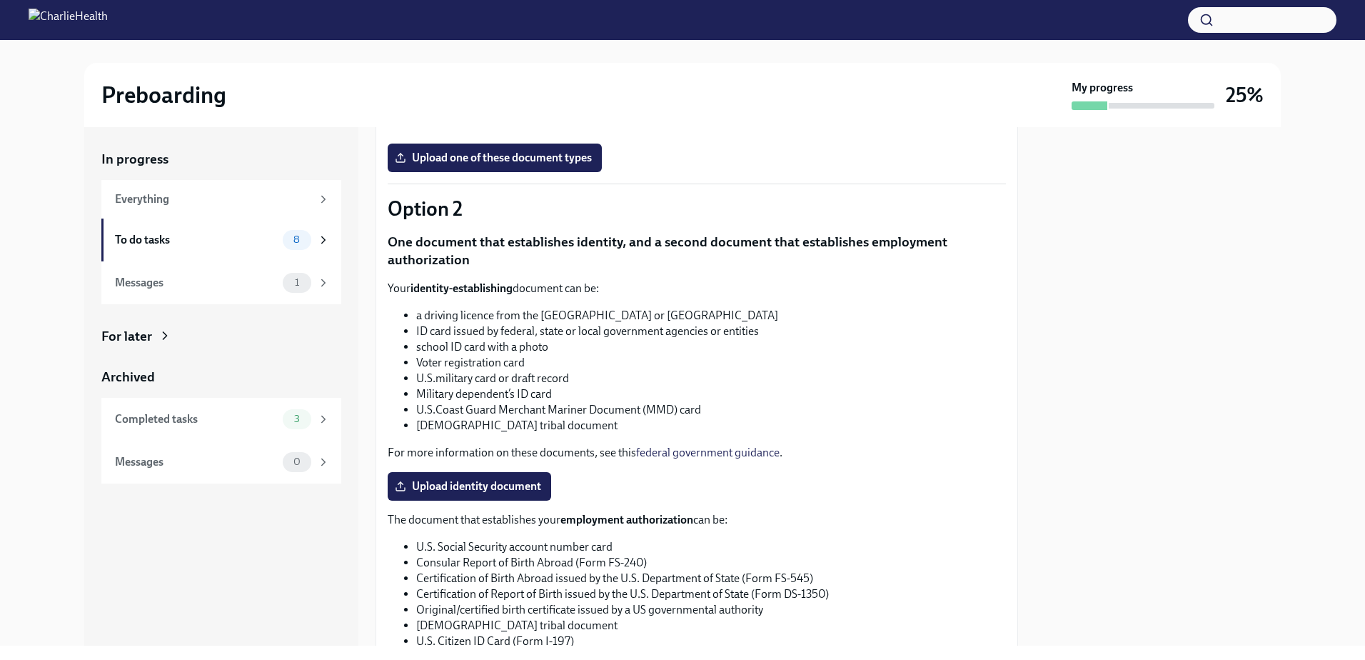
scroll to position [428, 0]
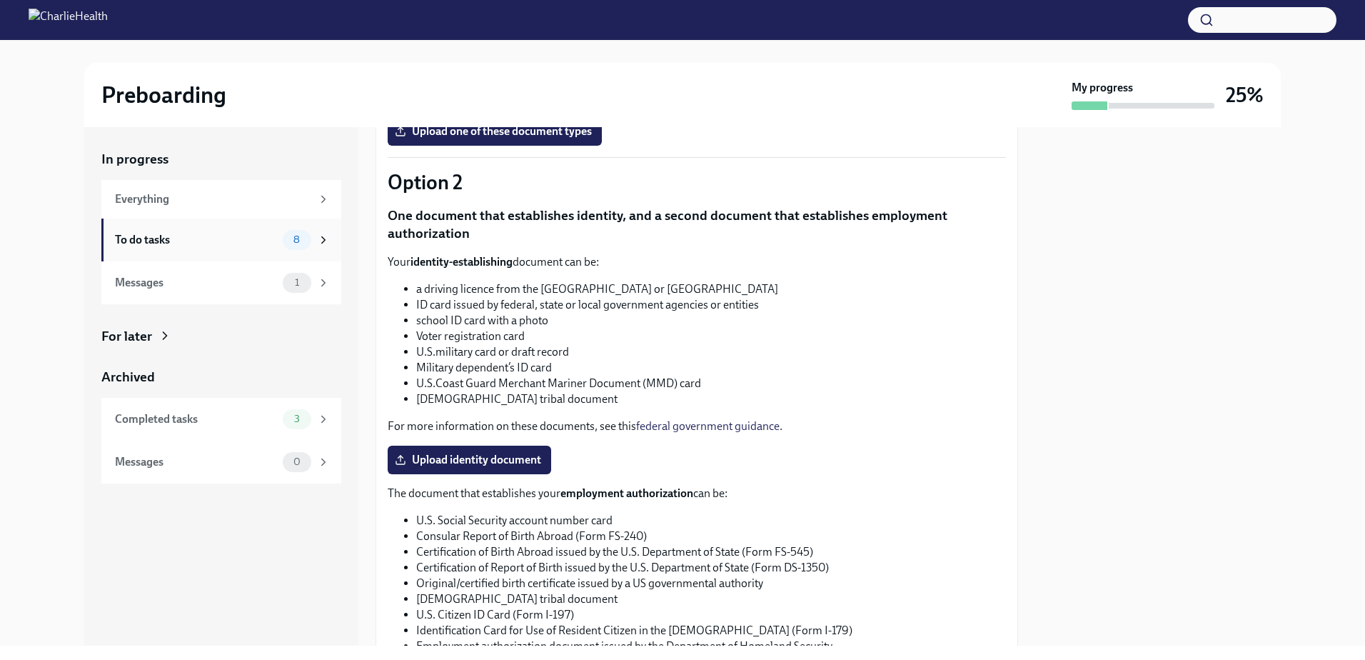
click at [260, 236] on div "To do tasks" at bounding box center [196, 240] width 162 height 16
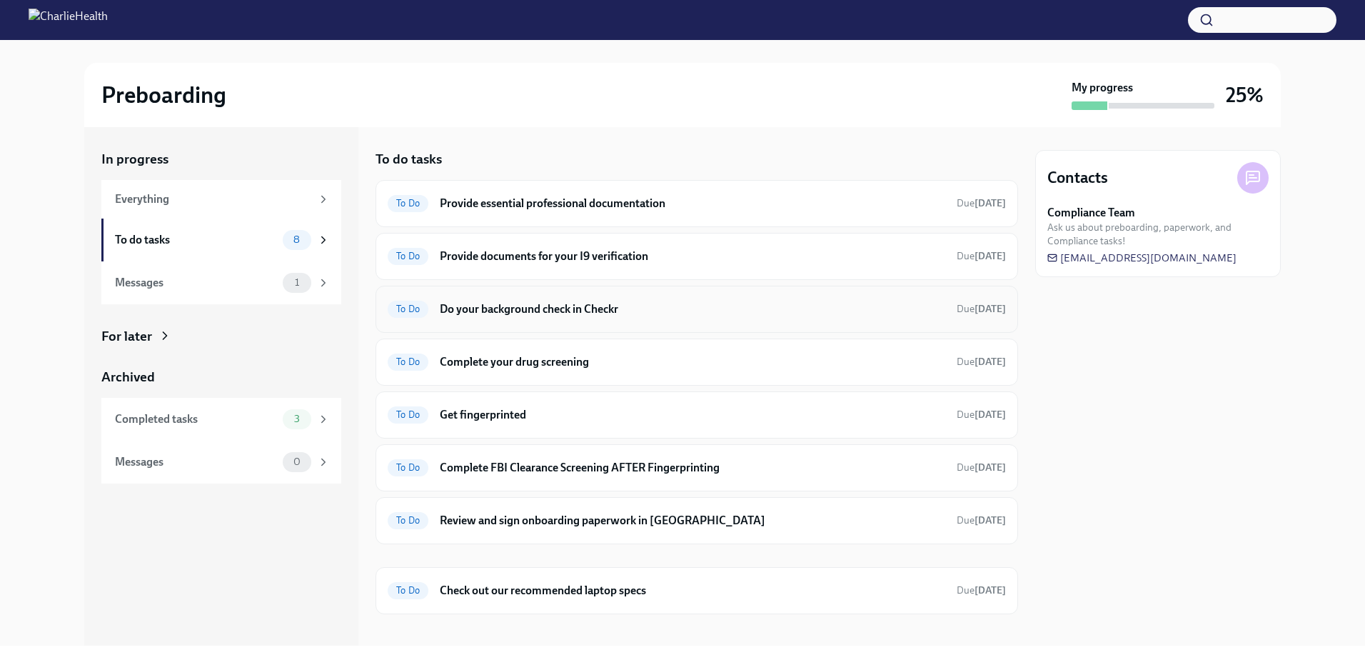
click at [458, 318] on div "To Do Do your background check in Checkr Due tomorrow" at bounding box center [697, 309] width 618 height 23
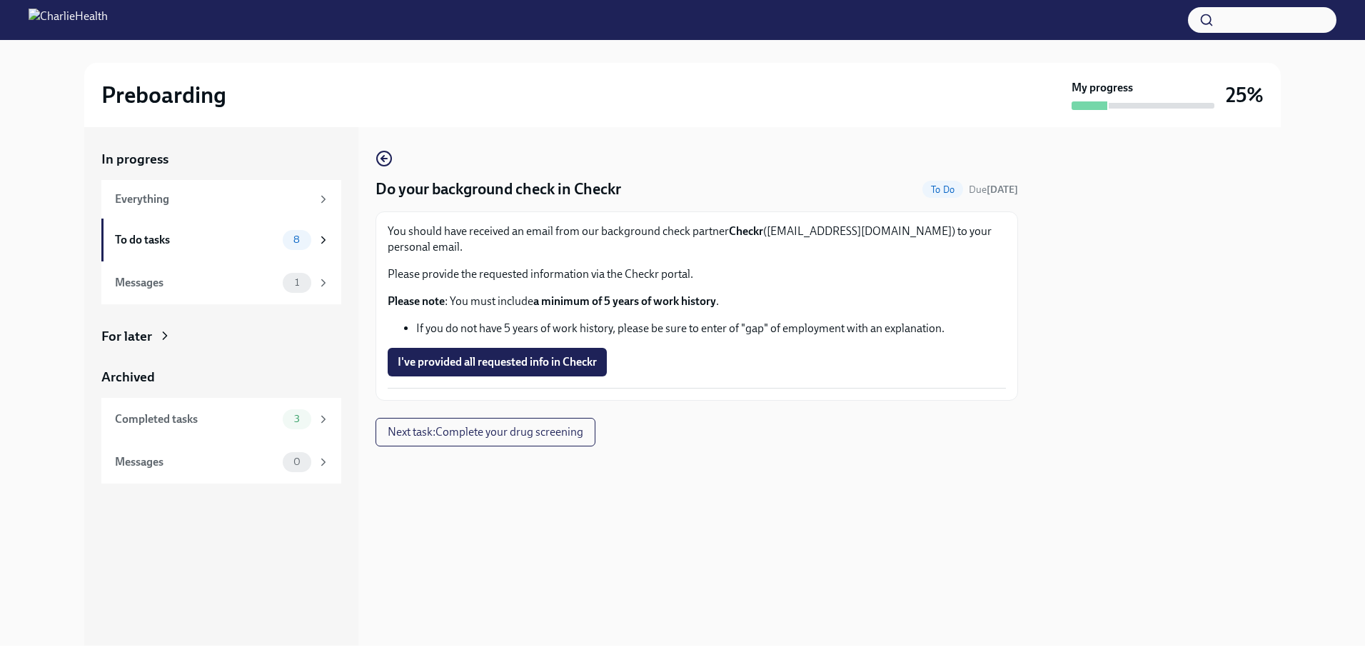
click at [448, 348] on button "I've provided all requested info in Checkr" at bounding box center [497, 362] width 219 height 29
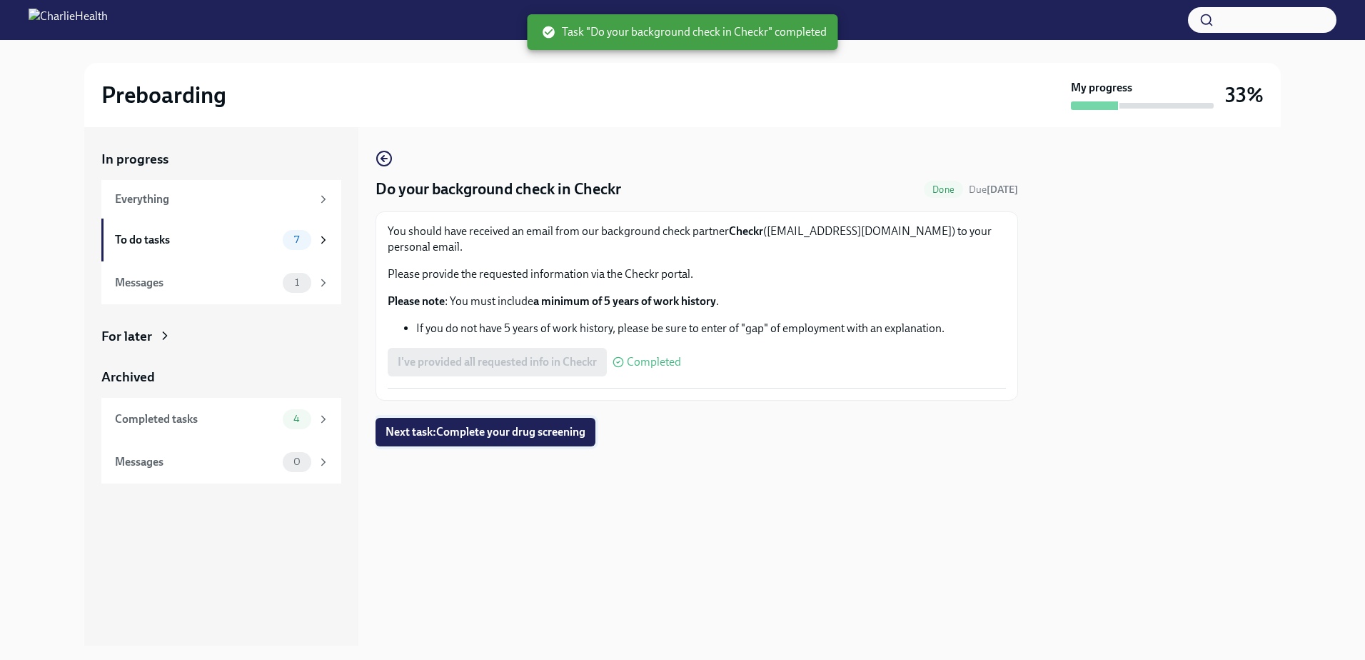
click at [455, 388] on span "Next task : Complete your drug screening" at bounding box center [485, 432] width 200 height 14
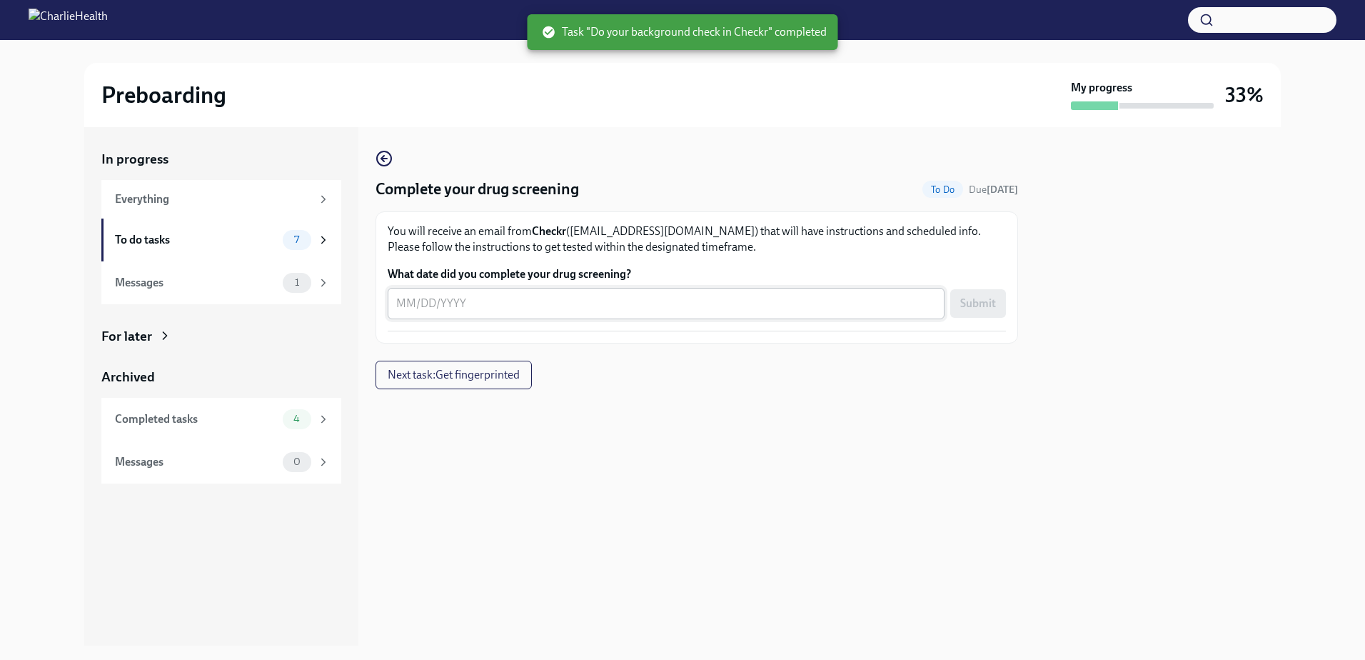
click at [423, 304] on textarea "What date did you complete your drug screening?" at bounding box center [666, 303] width 540 height 17
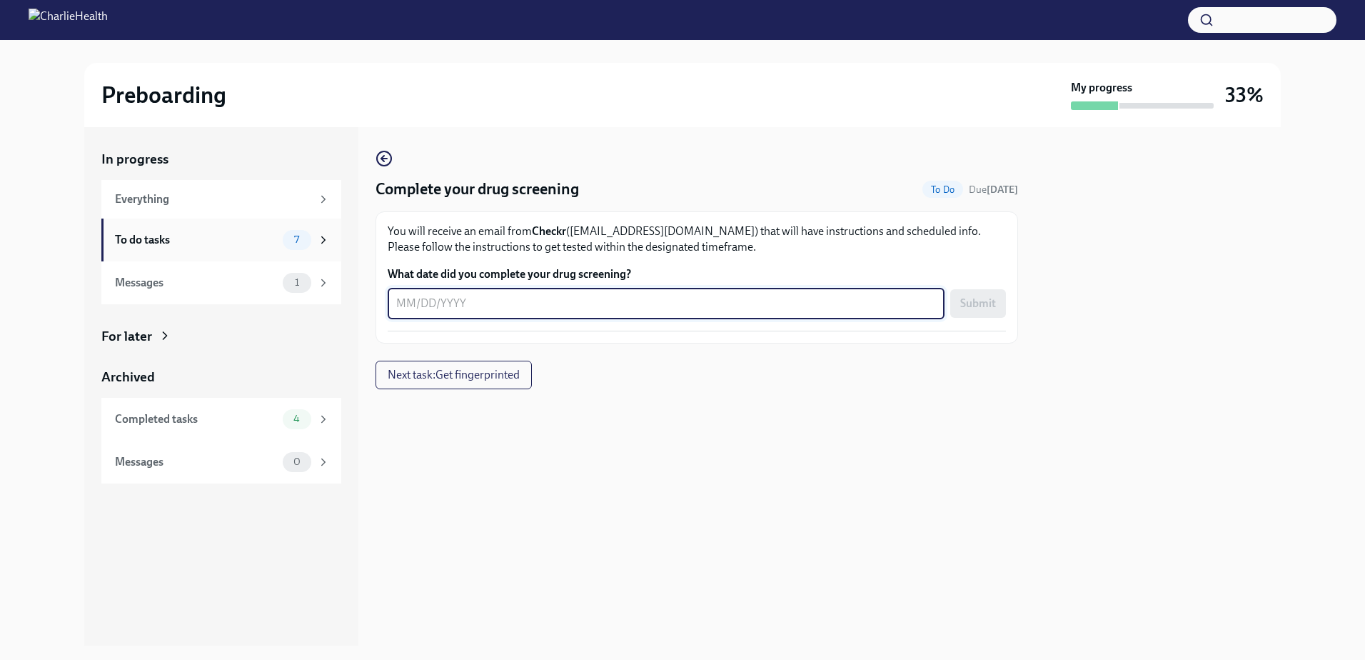
click at [233, 251] on div "To do tasks 7" at bounding box center [221, 239] width 240 height 43
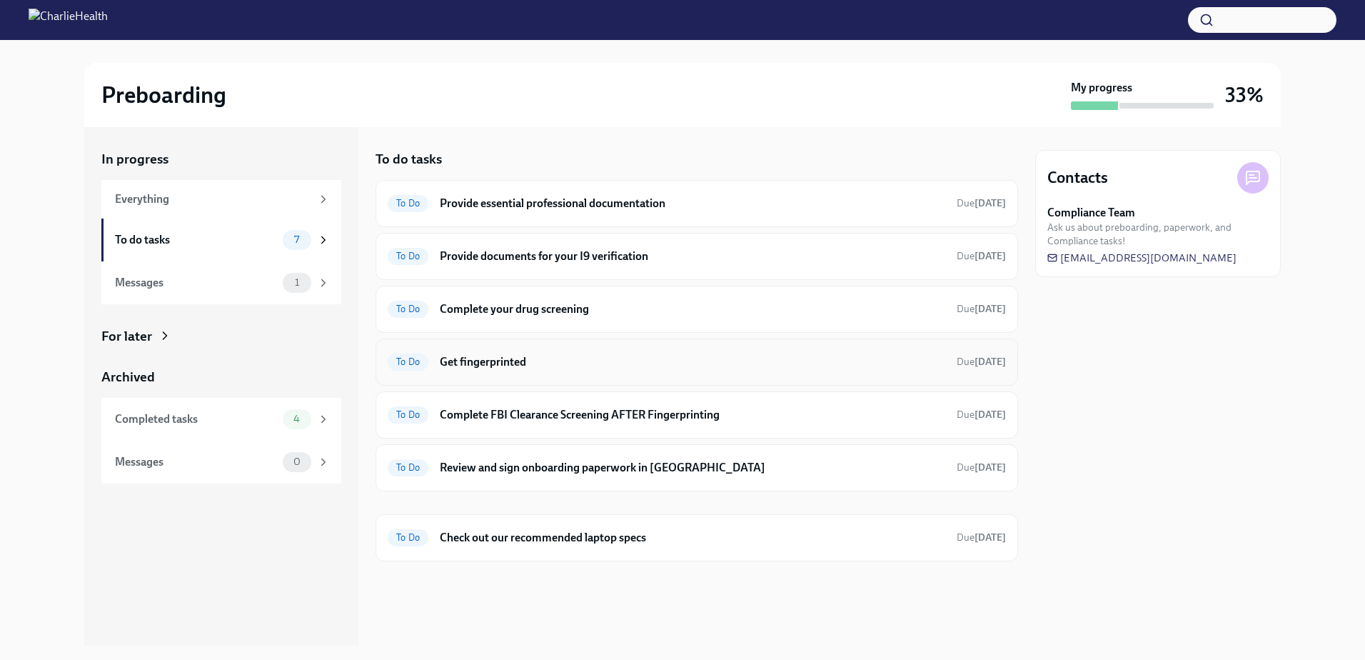
click at [469, 364] on h6 "Get fingerprinted" at bounding box center [692, 362] width 505 height 16
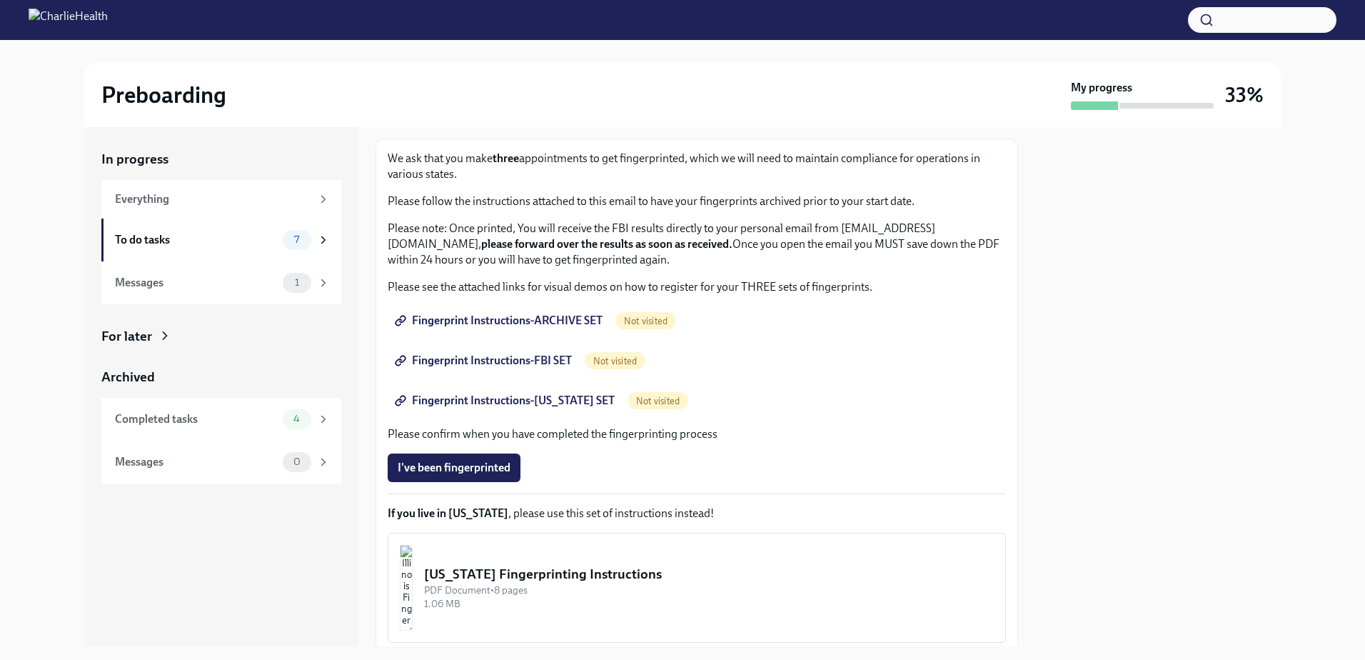
scroll to position [31, 0]
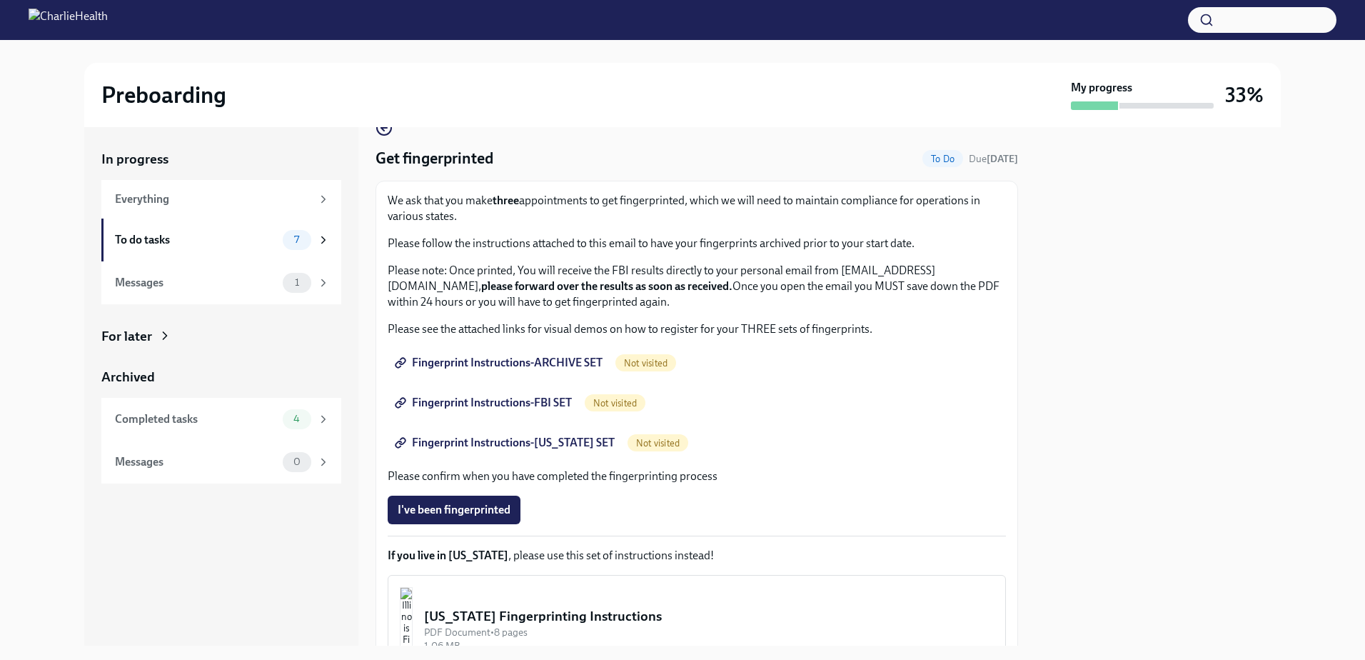
click at [534, 355] on span "Fingerprint Instructions-ARCHIVE SET" at bounding box center [500, 362] width 205 height 14
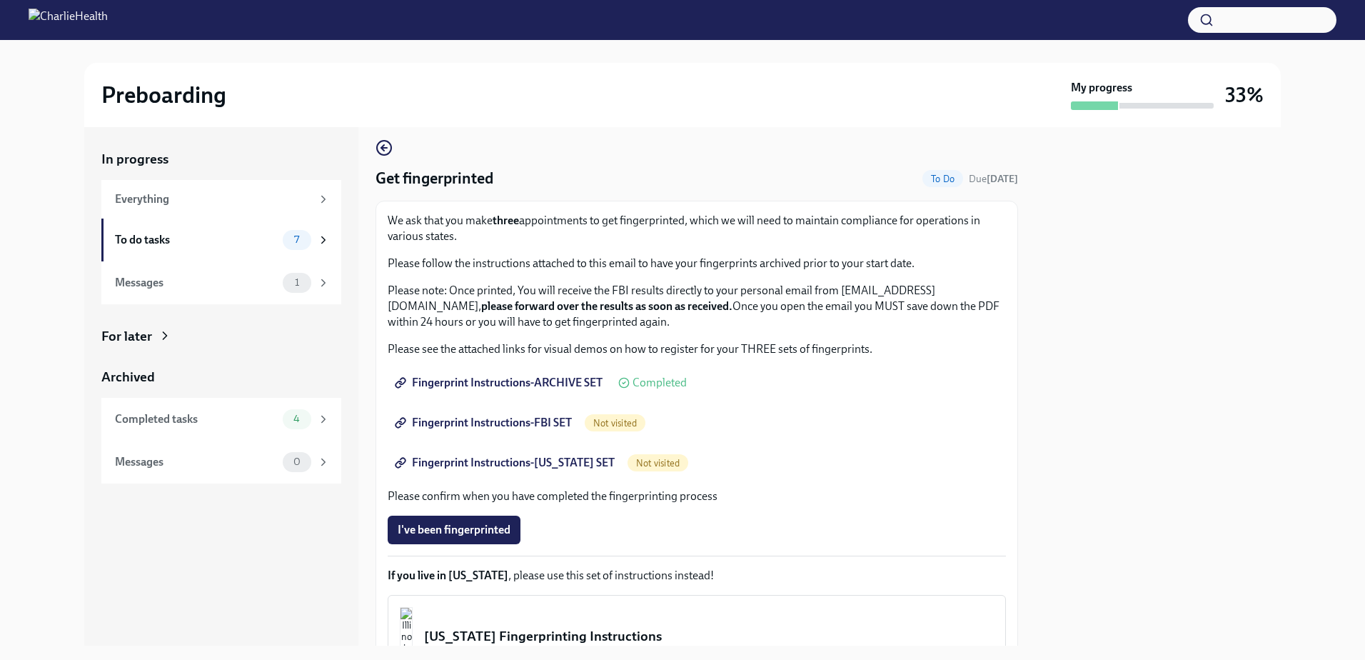
scroll to position [0, 0]
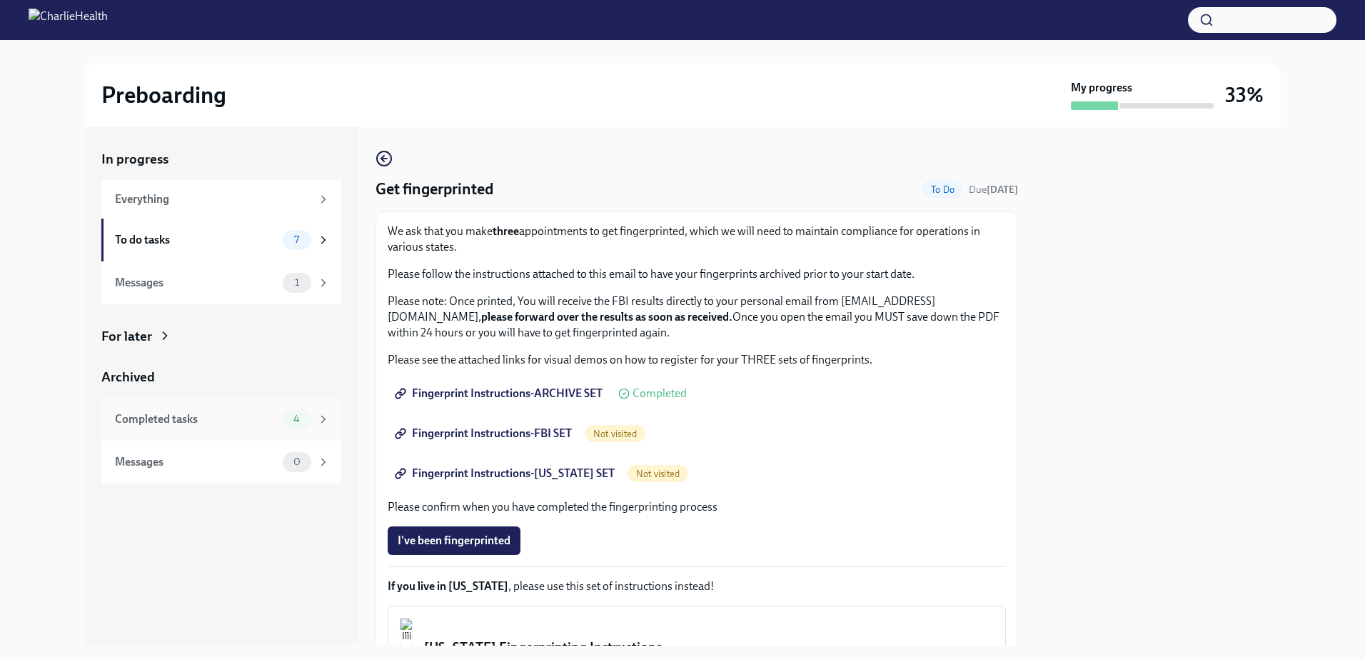
click at [269, 388] on div "Completed tasks" at bounding box center [196, 419] width 162 height 16
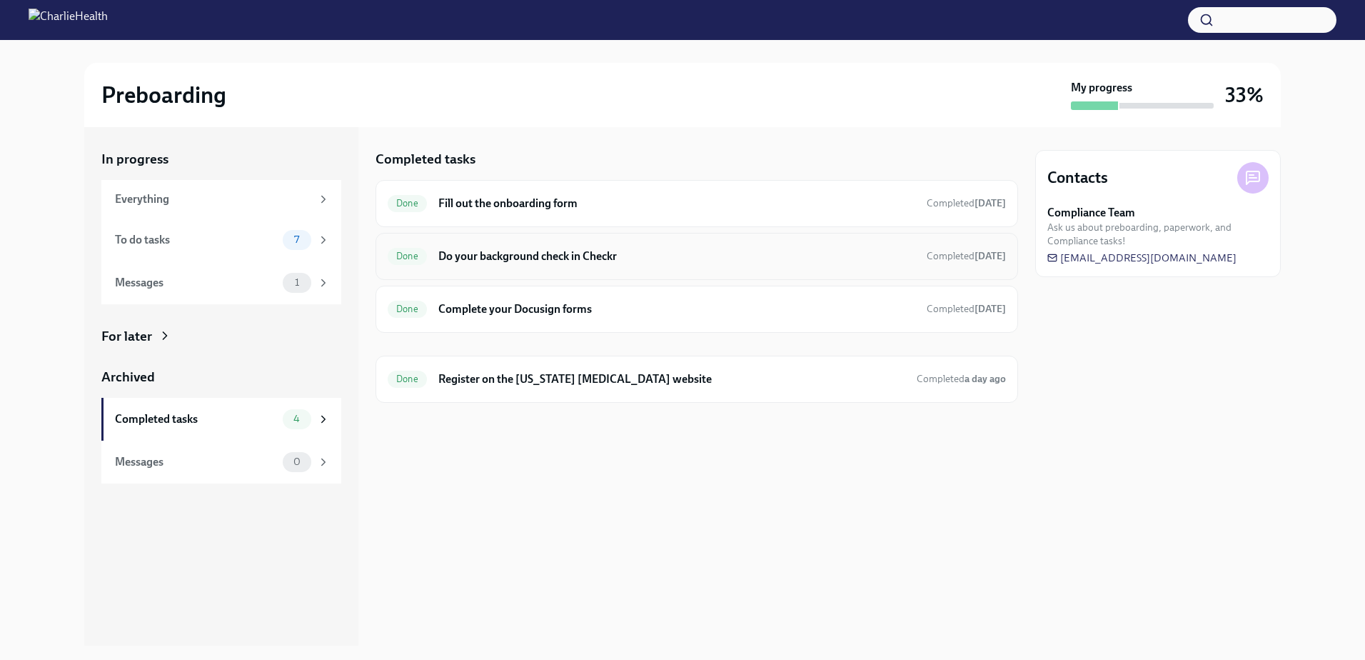
click at [512, 253] on h6 "Do your background check in Checkr" at bounding box center [676, 256] width 477 height 16
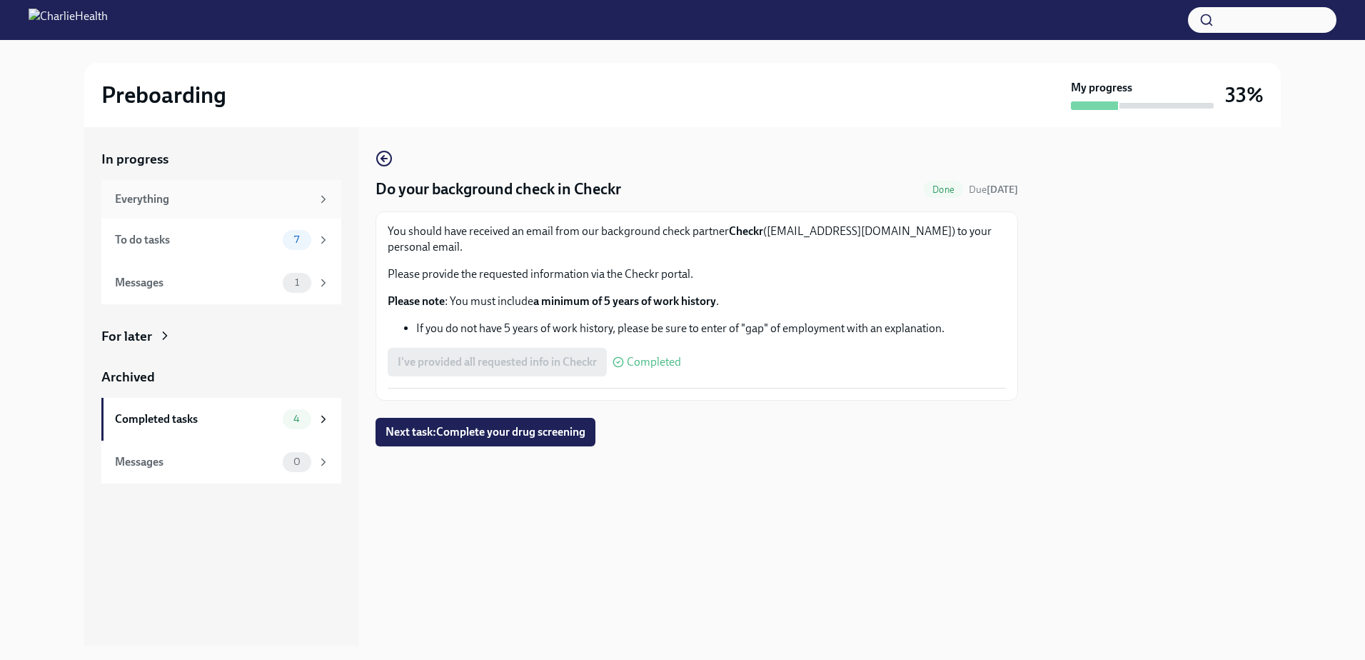
click at [205, 213] on div "Everything" at bounding box center [221, 199] width 240 height 39
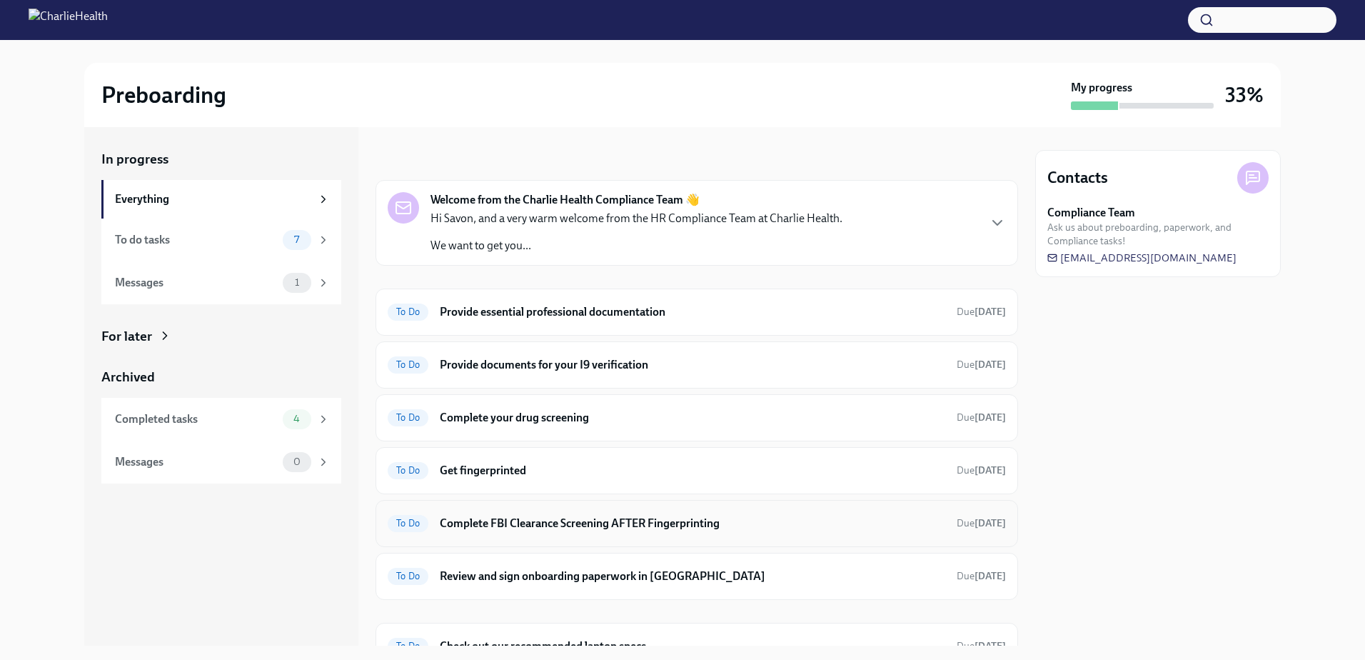
click at [558, 388] on h6 "Complete FBI Clearance Screening AFTER Fingerprinting" at bounding box center [692, 523] width 505 height 16
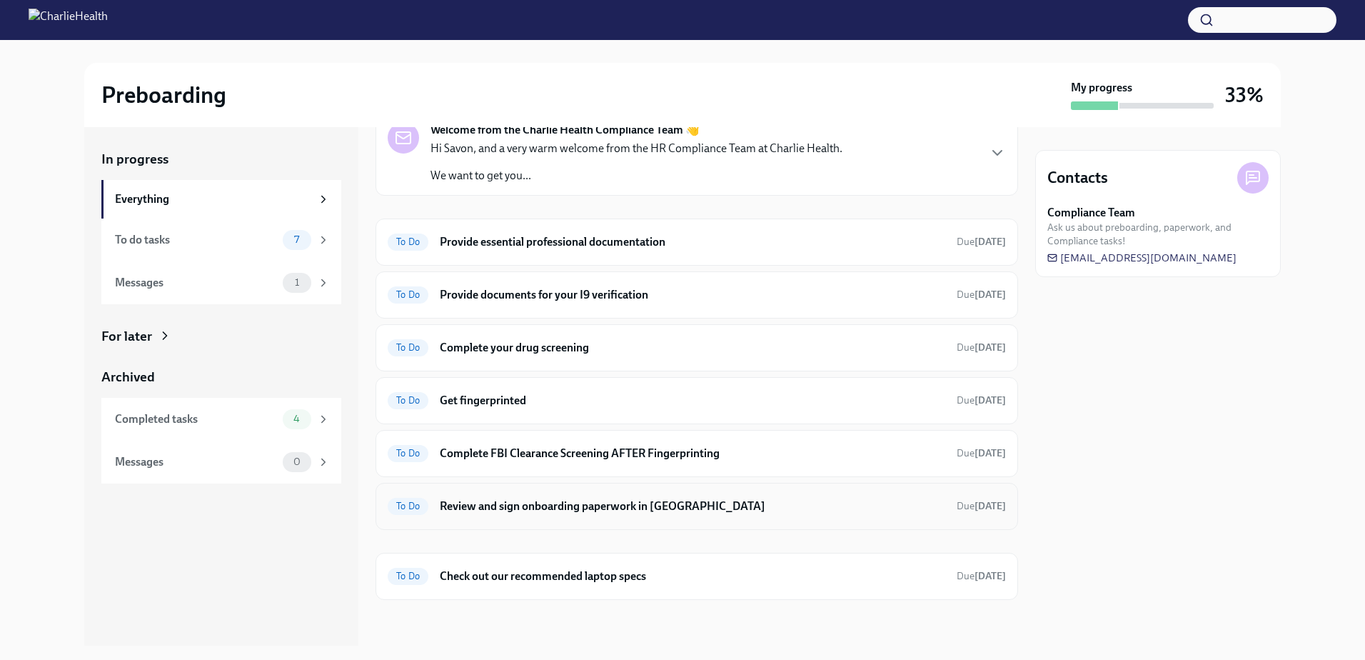
click at [554, 388] on h6 "Review and sign onboarding paperwork in UKG" at bounding box center [692, 506] width 505 height 16
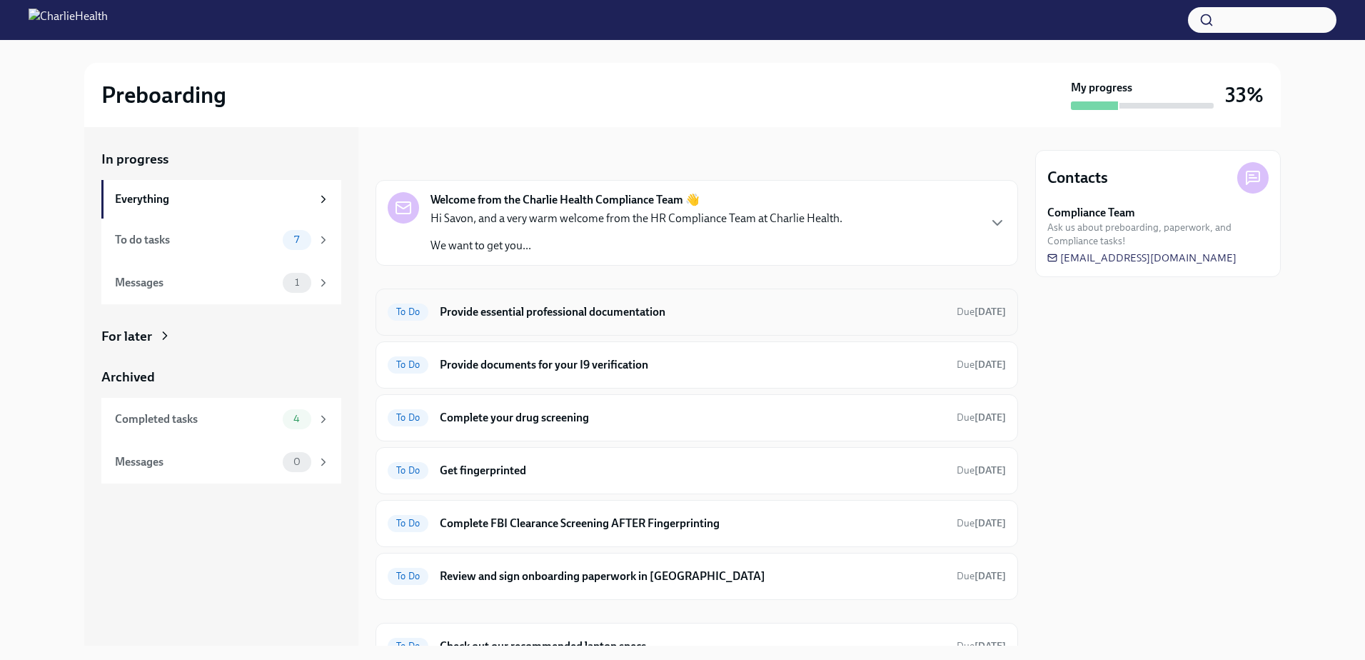
click at [534, 319] on h6 "Provide essential professional documentation" at bounding box center [692, 312] width 505 height 16
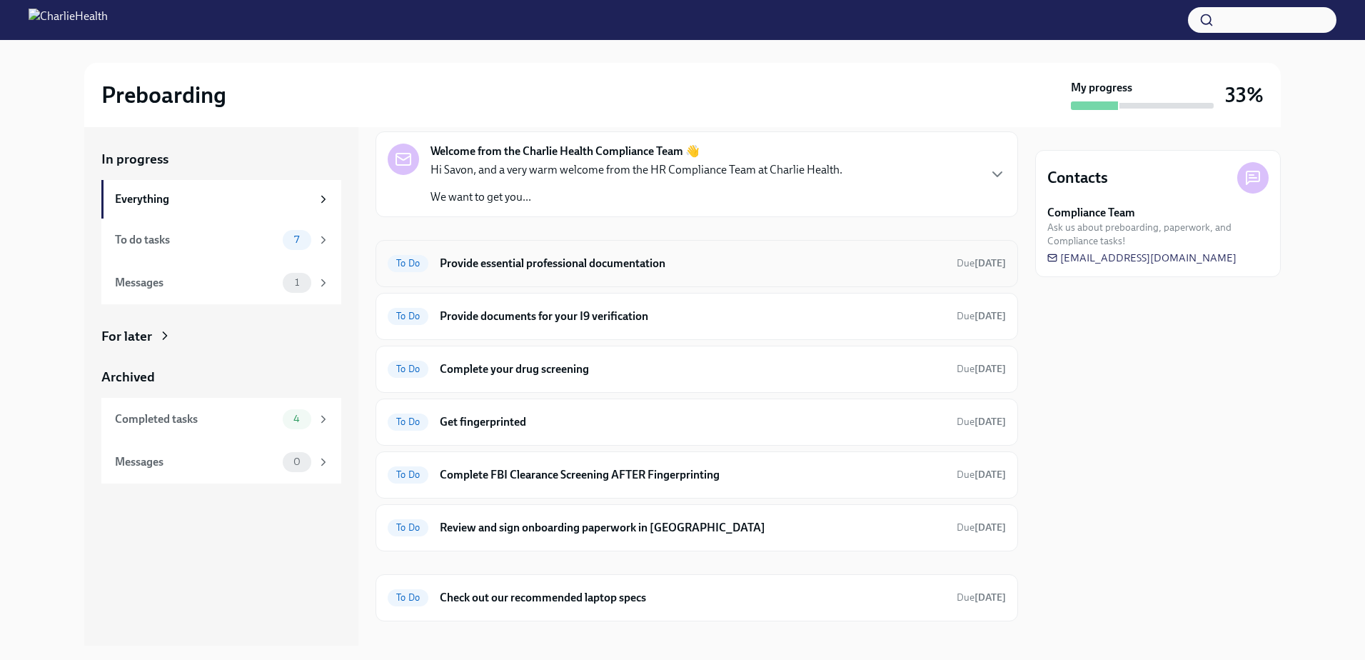
scroll to position [70, 0]
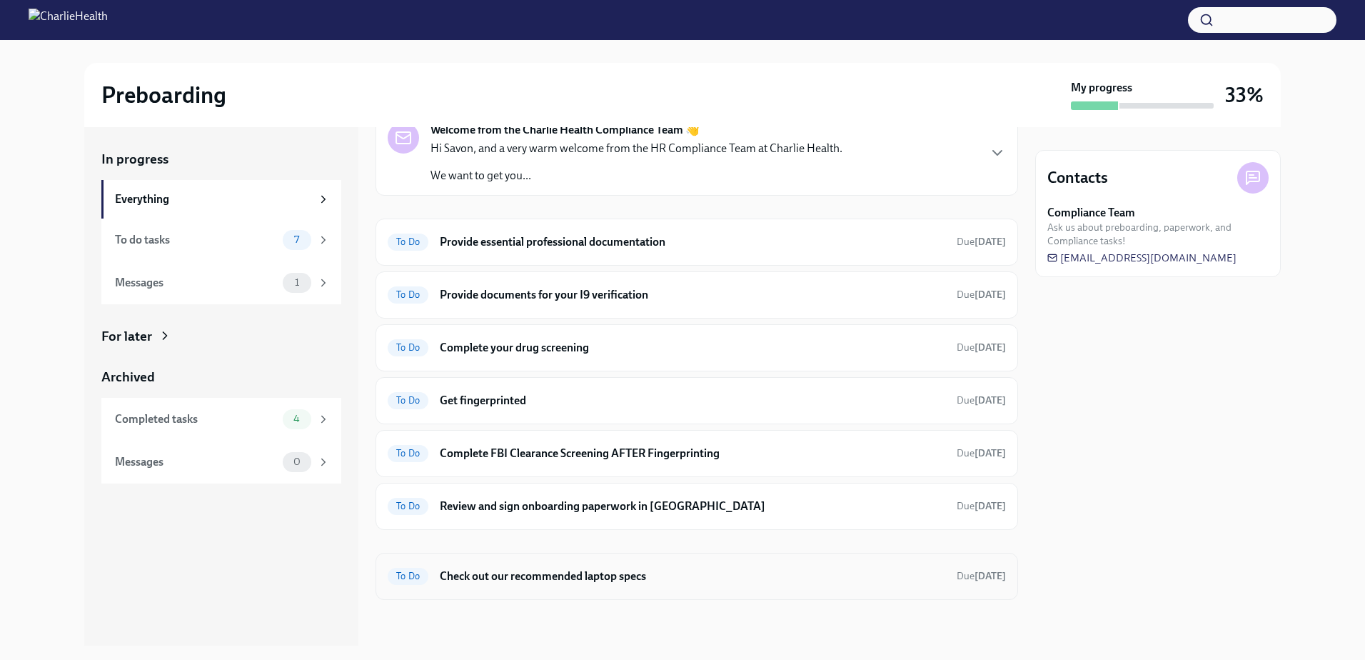
click at [517, 388] on div "To Do Check out our recommended laptop specs Due in 4 days" at bounding box center [696, 575] width 642 height 47
click at [557, 235] on h6 "Provide essential professional documentation" at bounding box center [692, 242] width 505 height 16
